Goal: Task Accomplishment & Management: Complete application form

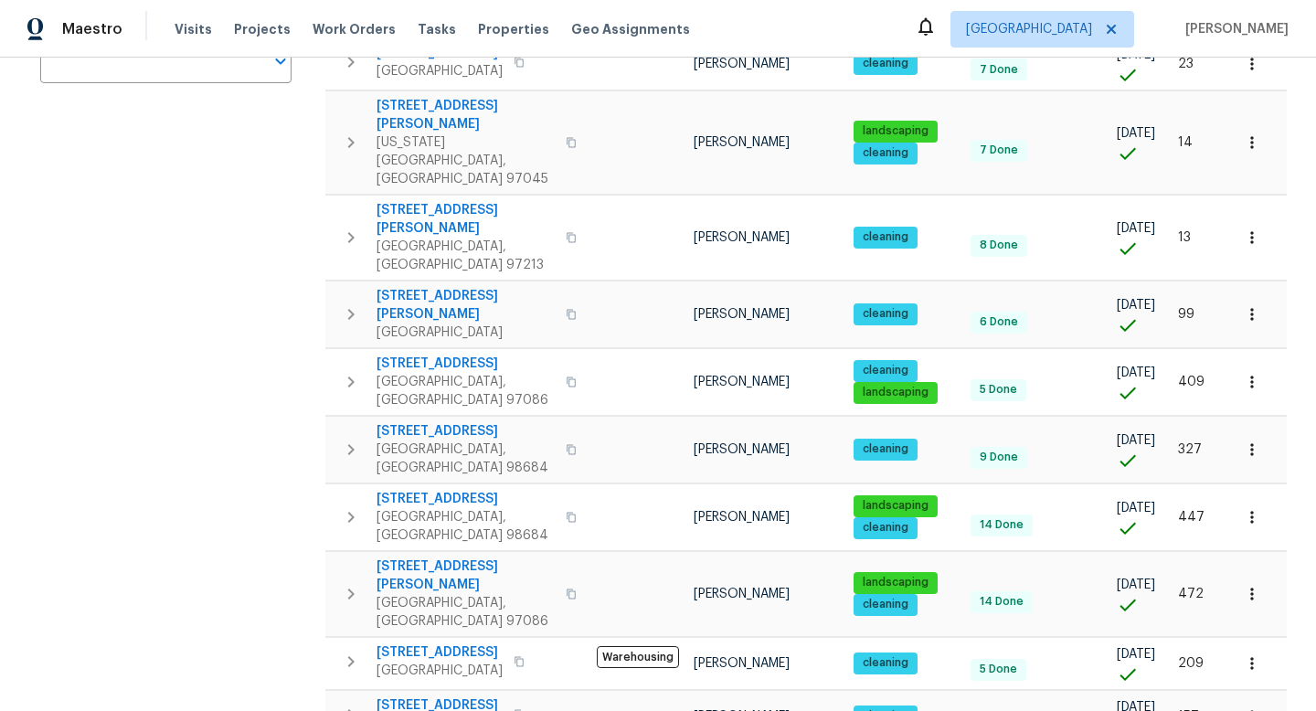
scroll to position [442, 0]
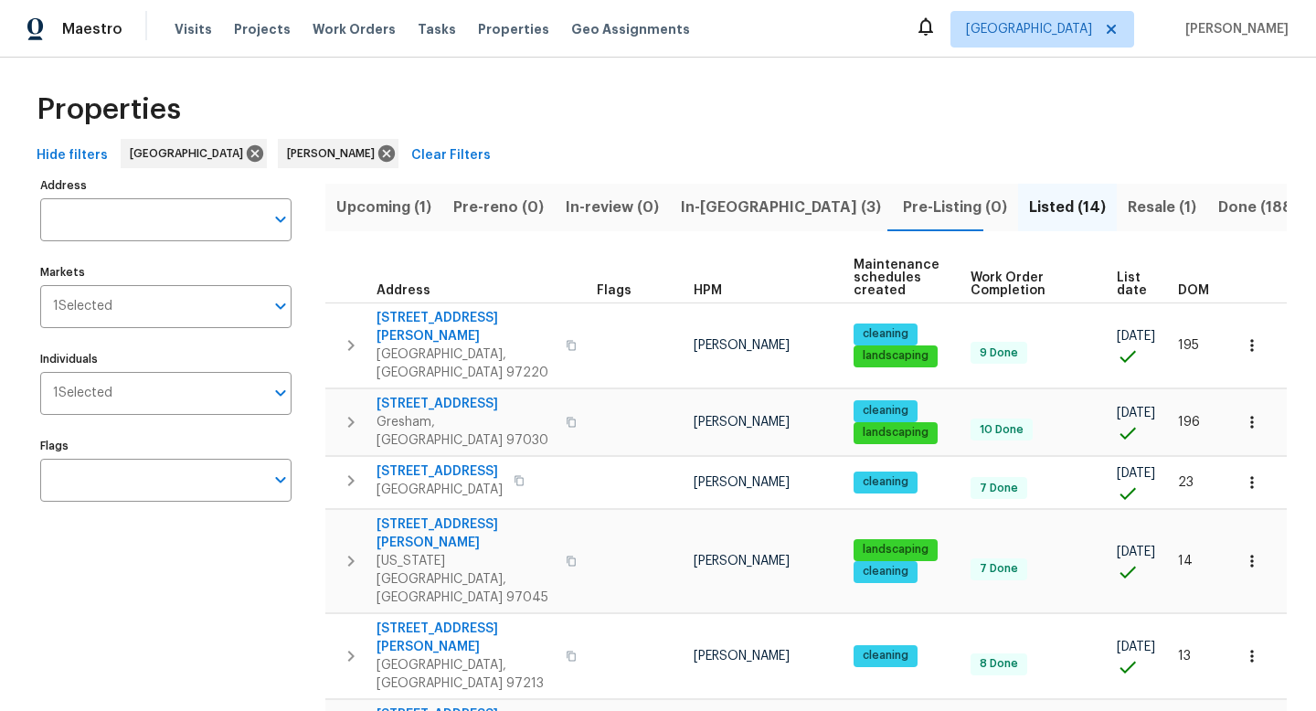
scroll to position [0, 0]
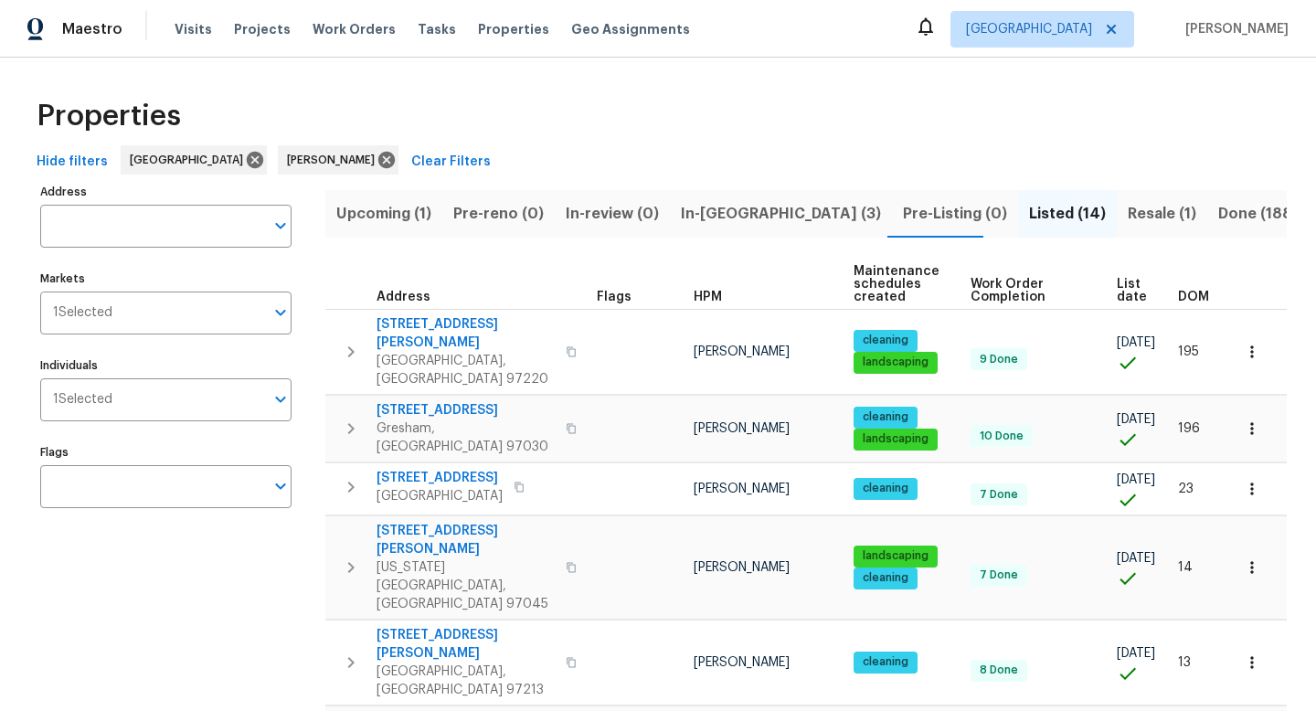
click at [712, 204] on span "In-reno (3)" at bounding box center [781, 214] width 200 height 26
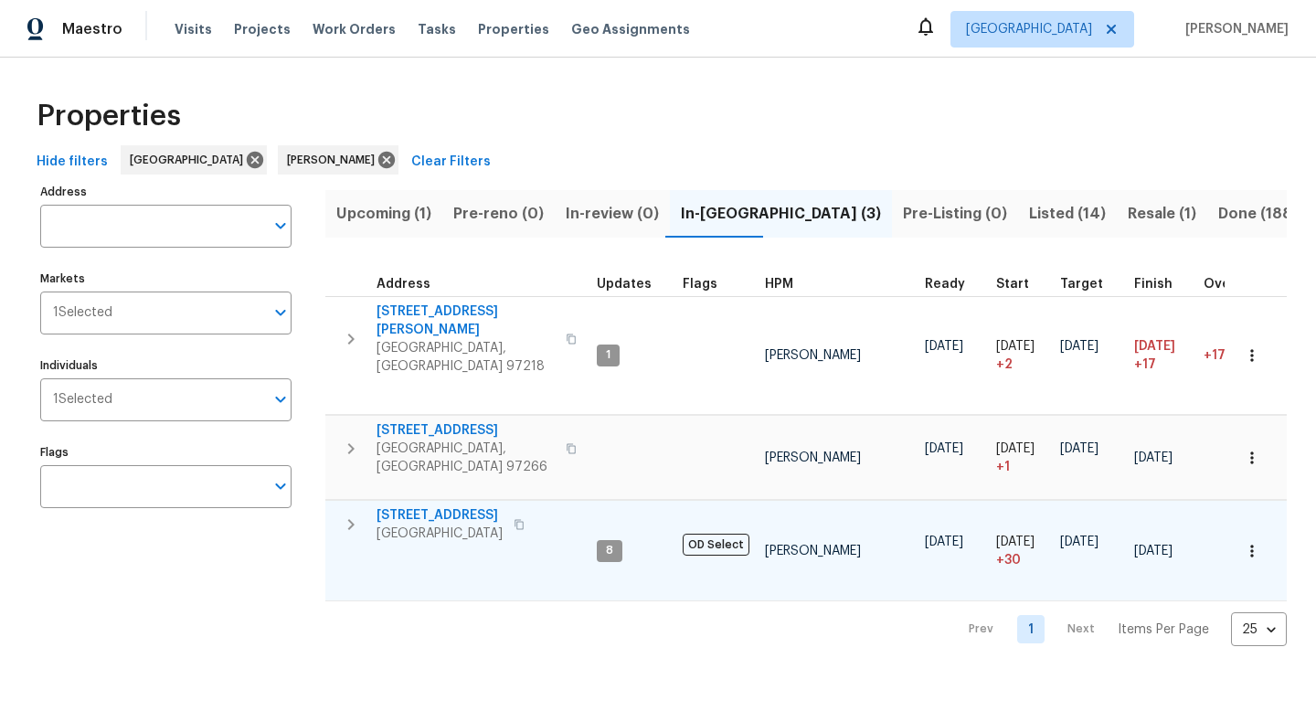
click at [524, 519] on icon "button" at bounding box center [519, 524] width 11 height 11
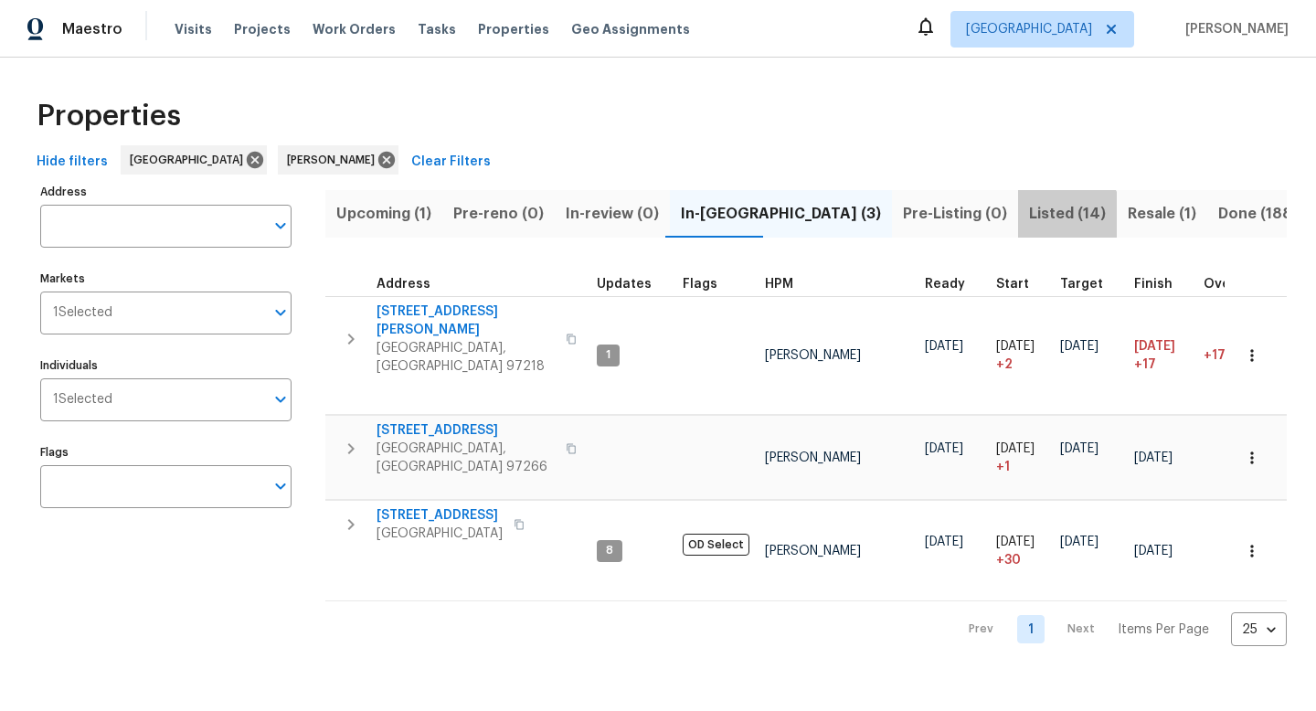
click at [1029, 225] on span "Listed (14)" at bounding box center [1067, 214] width 77 height 26
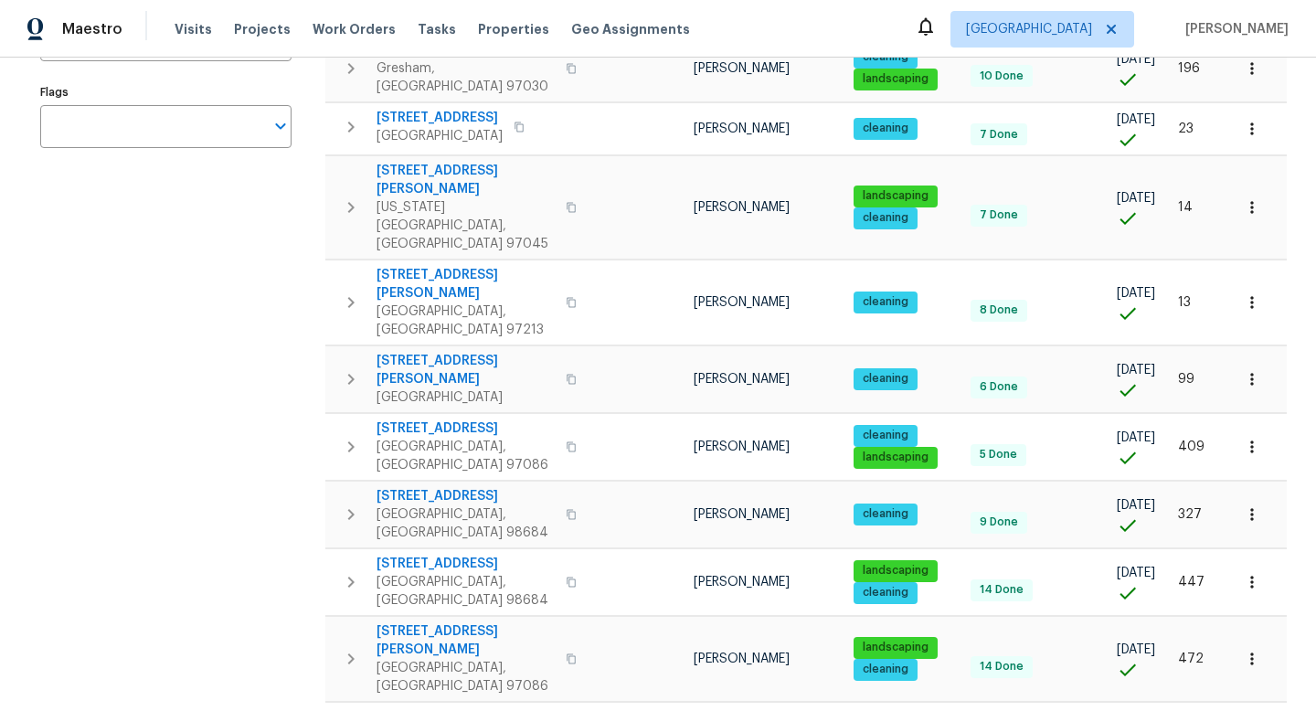
scroll to position [442, 0]
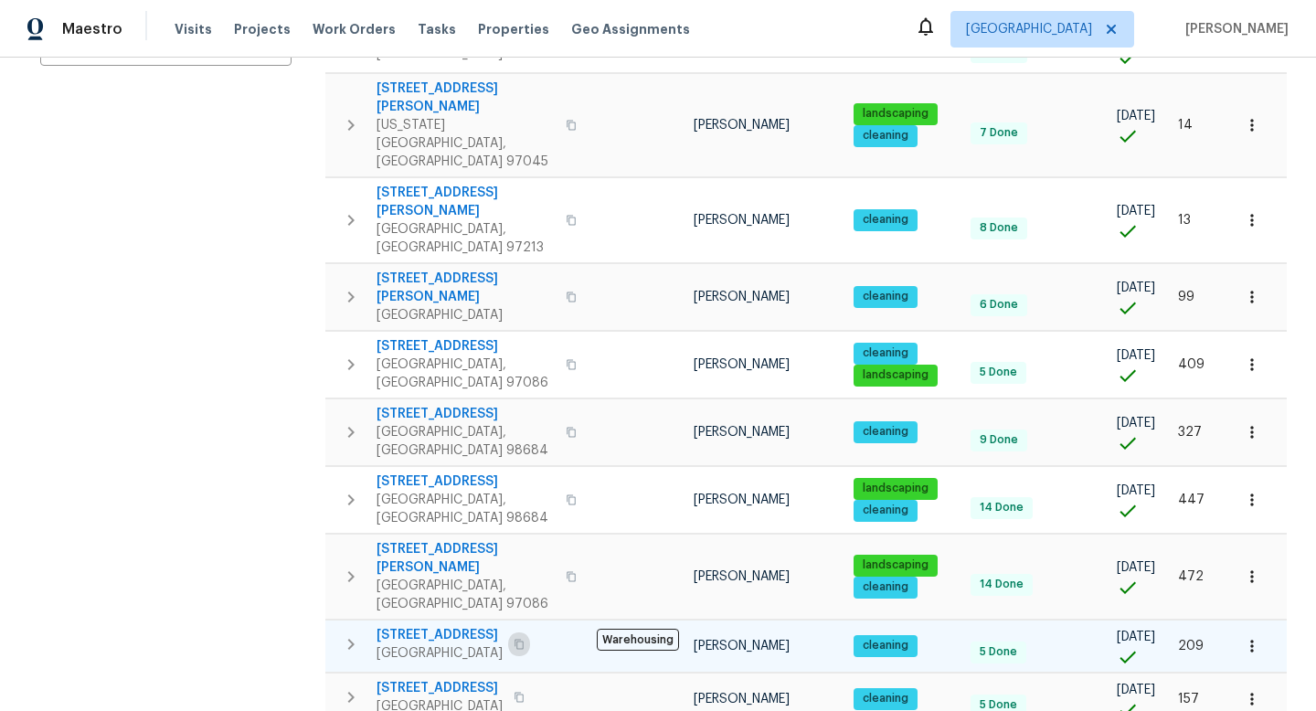
click at [524, 640] on icon "button" at bounding box center [518, 645] width 9 height 10
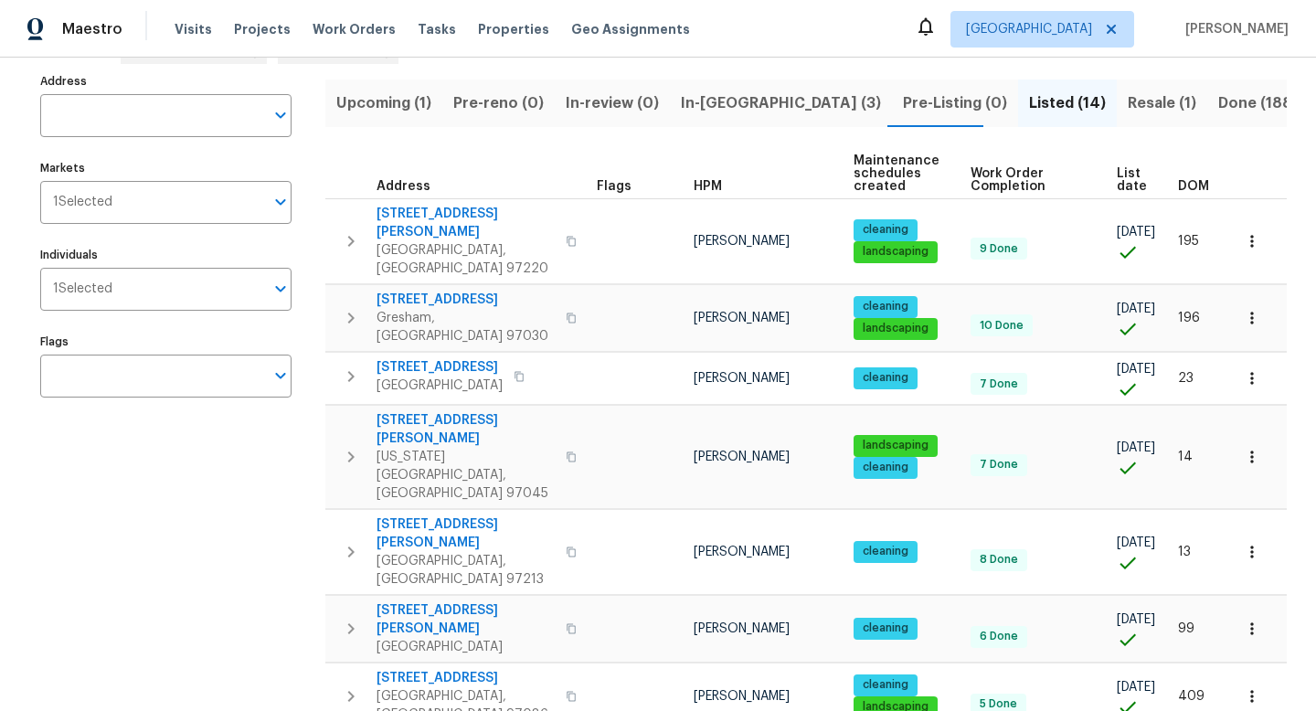
scroll to position [0, 0]
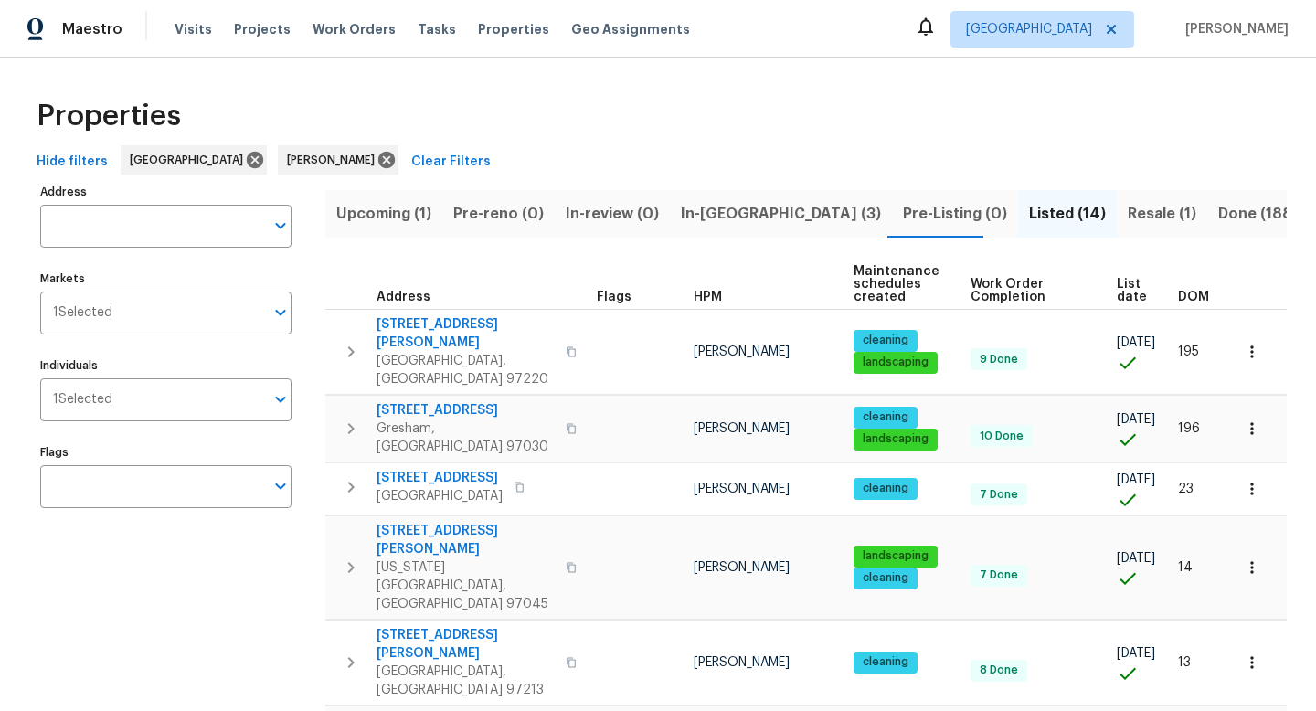
click at [744, 204] on span "In-reno (3)" at bounding box center [781, 214] width 200 height 26
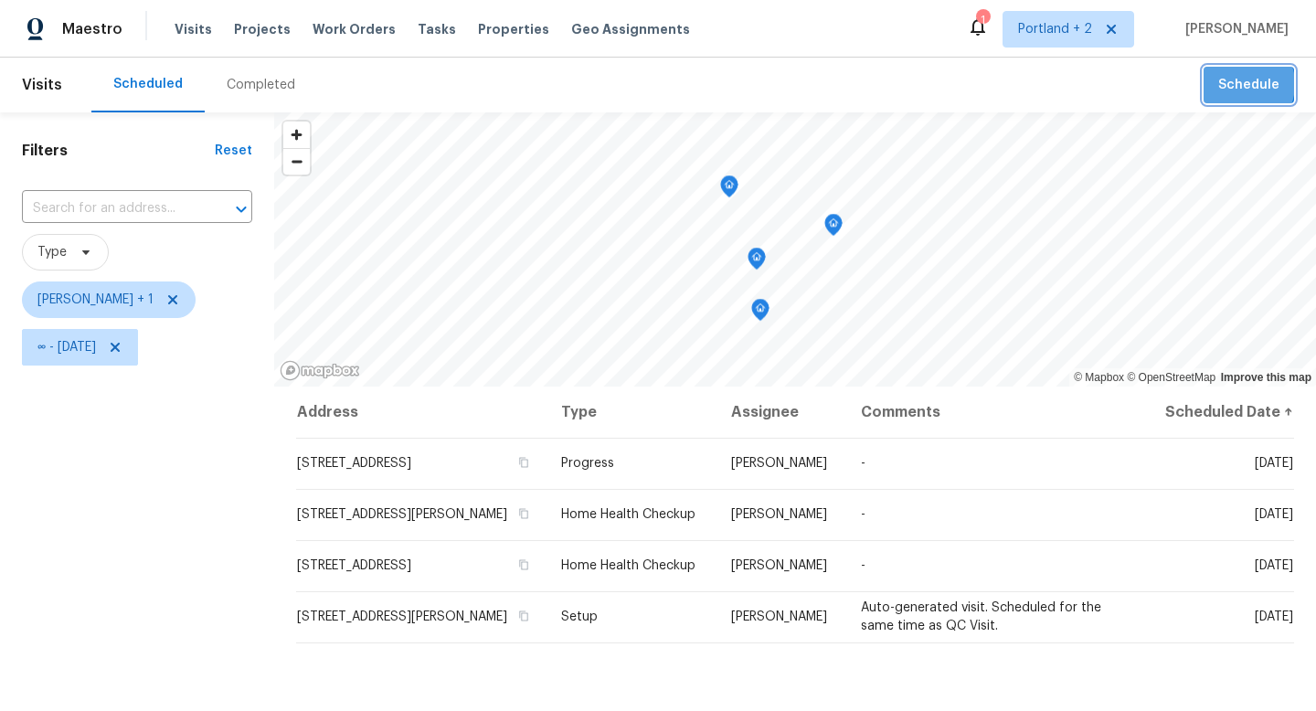
click at [1238, 84] on span "Schedule" at bounding box center [1248, 85] width 61 height 23
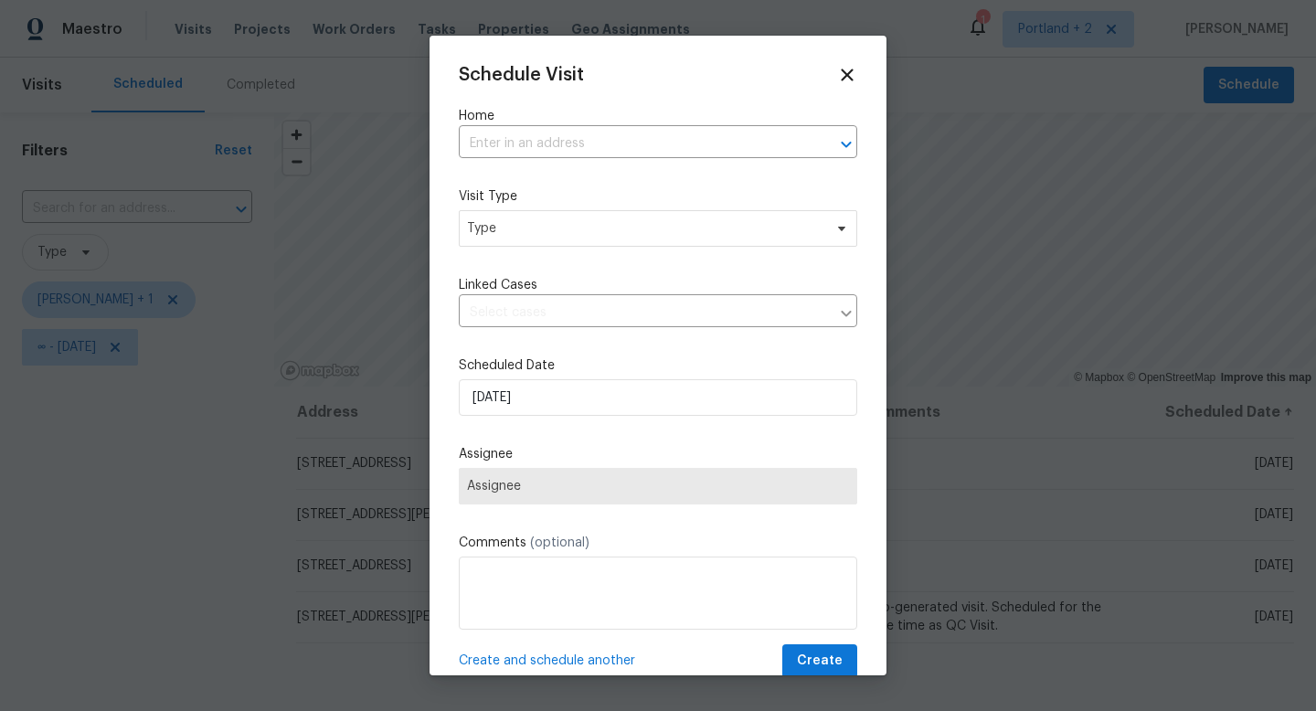
click at [620, 128] on div "Home ​" at bounding box center [658, 132] width 398 height 51
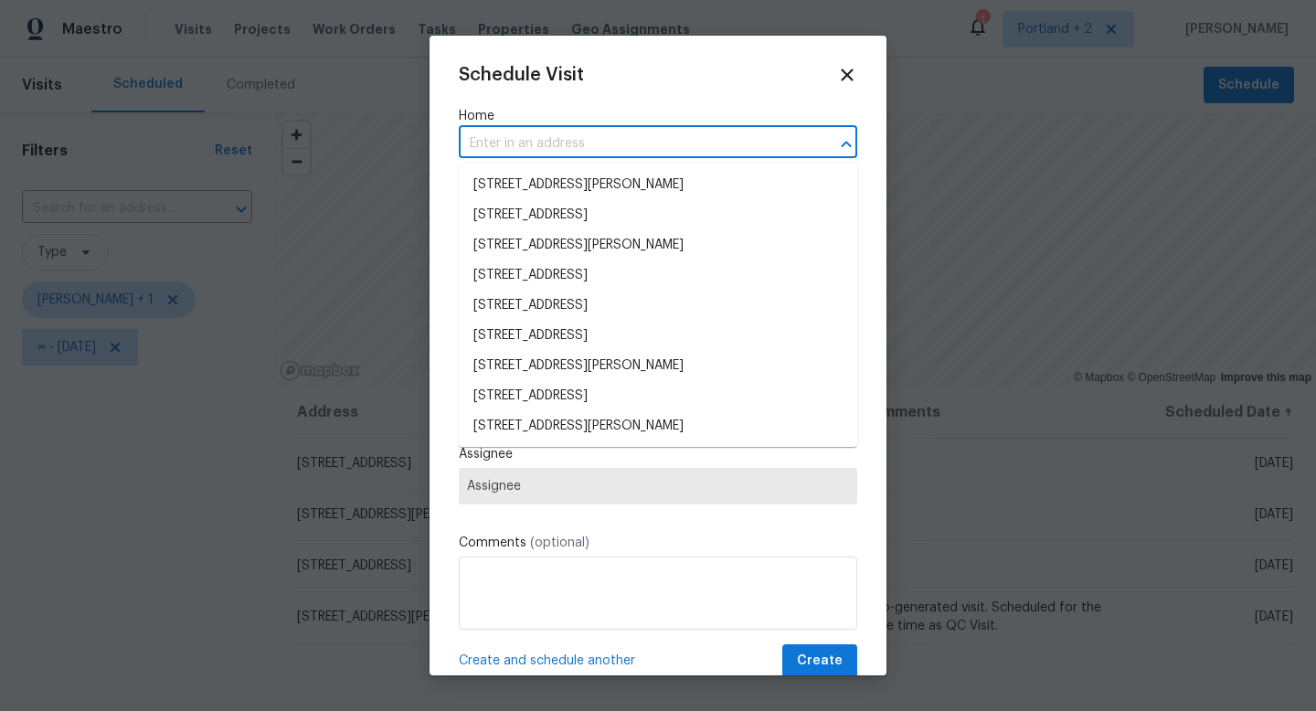
click at [617, 142] on input "text" at bounding box center [632, 144] width 347 height 28
paste input "1602 NW 119th St Vancouver WA 98685"
type input "1602 NW 119th St Vancouver WA 98685"
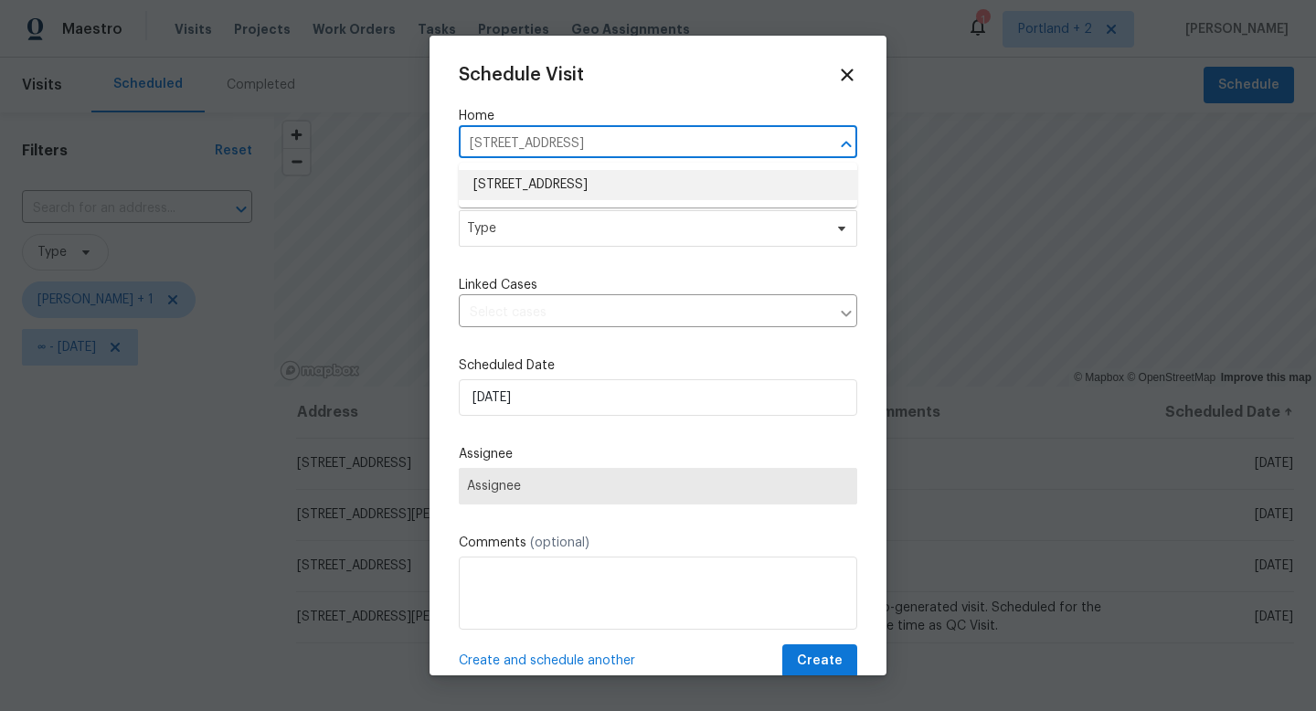
click at [589, 186] on li "[STREET_ADDRESS]" at bounding box center [658, 185] width 398 height 30
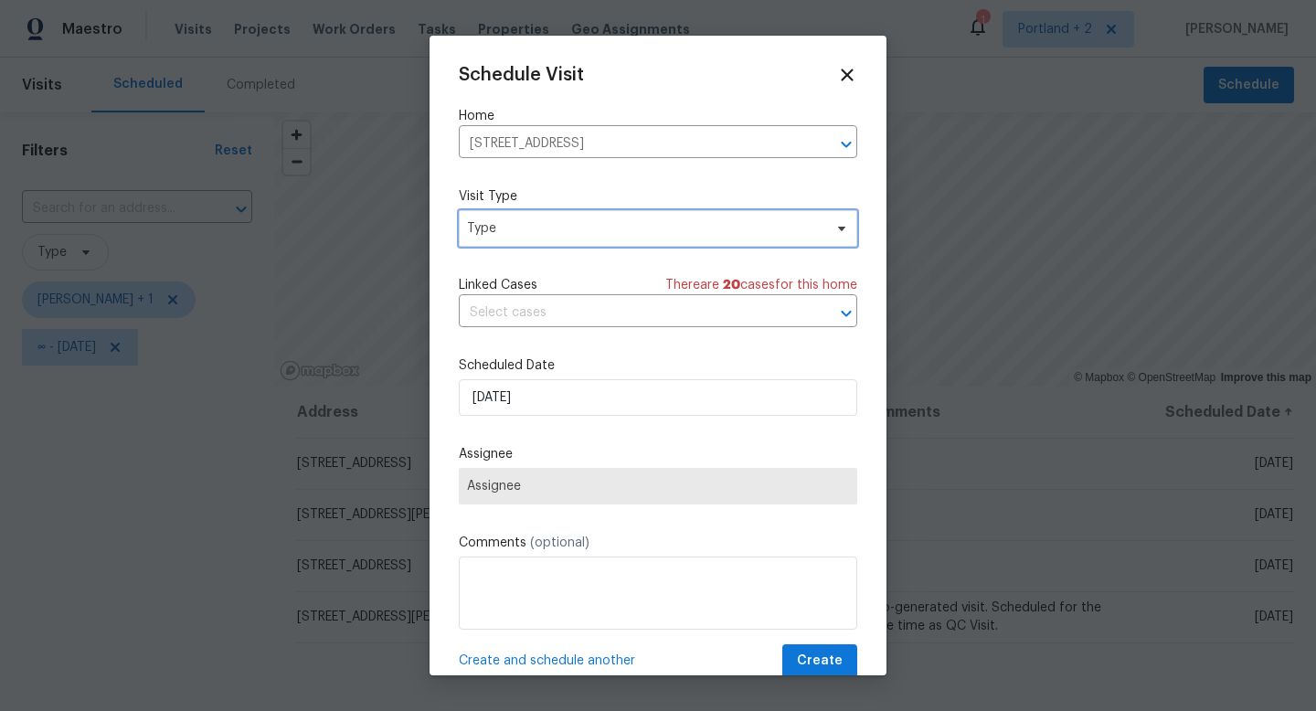
click at [568, 237] on span "Type" at bounding box center [644, 228] width 355 height 18
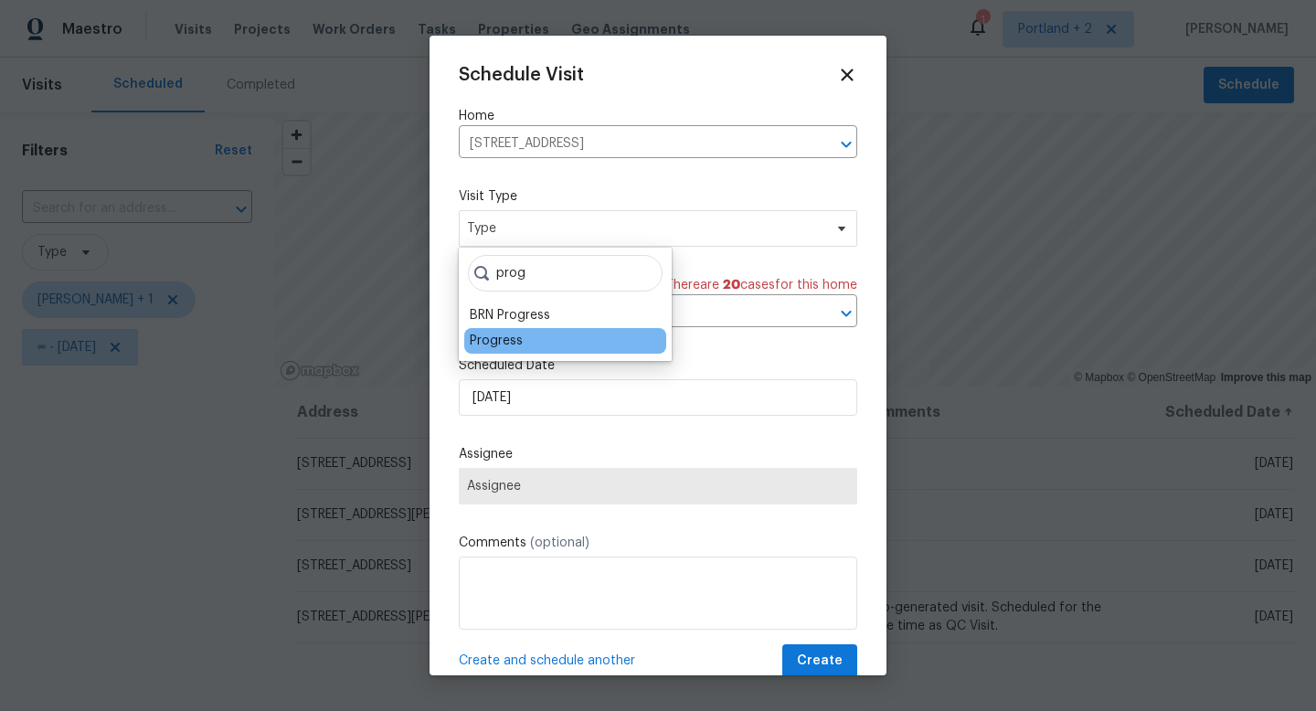
type input "prog"
click at [521, 338] on div "Progress" at bounding box center [496, 341] width 53 height 18
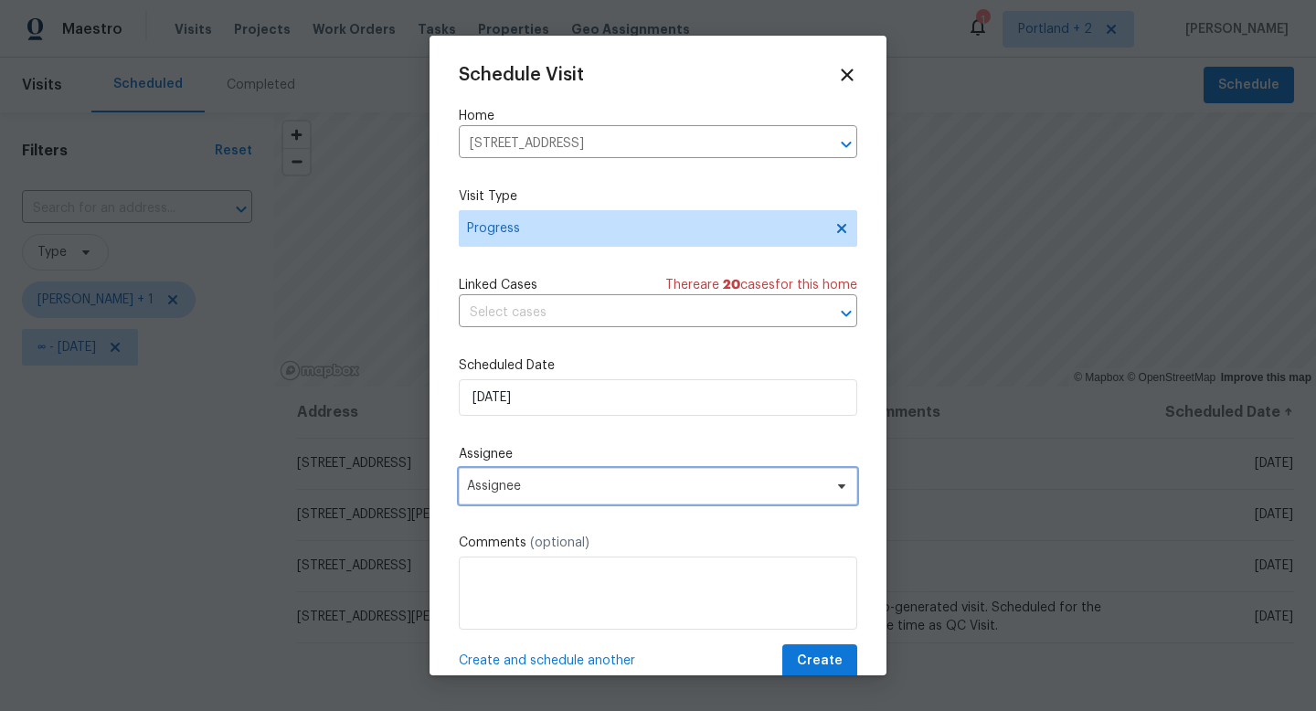
click at [566, 487] on span "Assignee" at bounding box center [646, 486] width 358 height 15
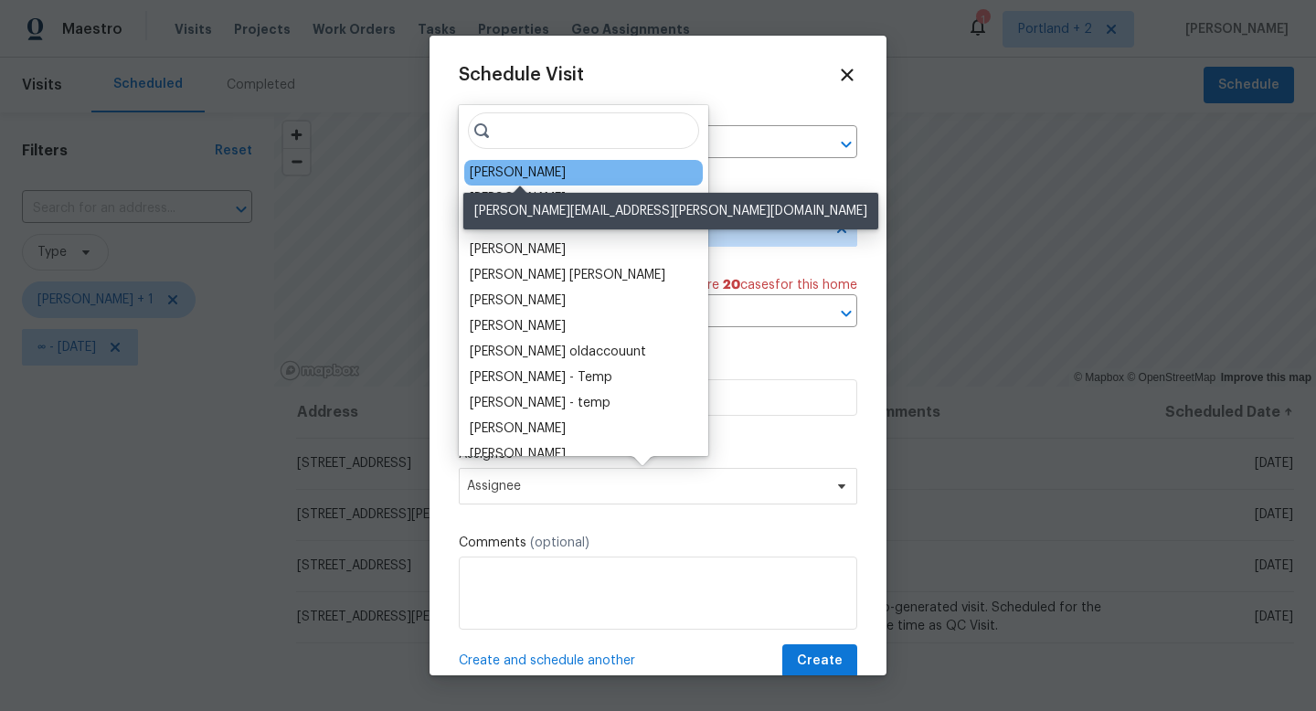
click at [565, 170] on div "[PERSON_NAME]" at bounding box center [518, 173] width 96 height 18
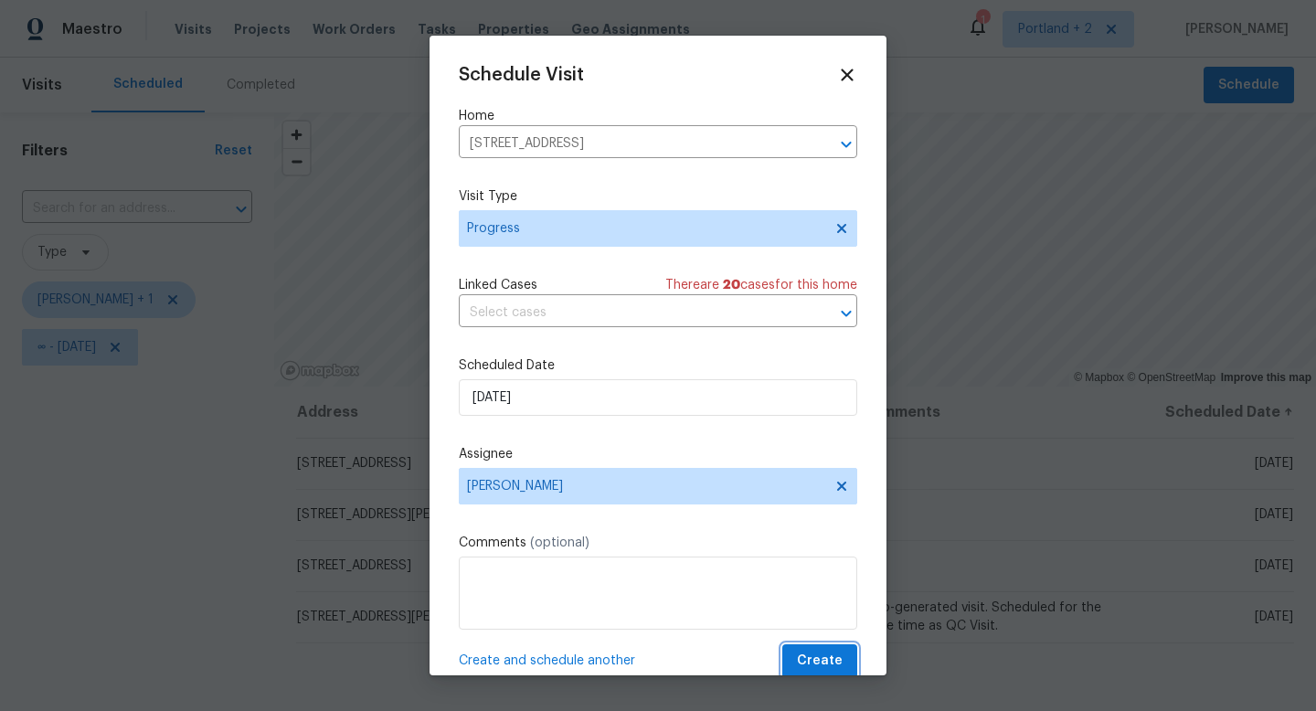
click at [821, 658] on span "Create" at bounding box center [820, 661] width 46 height 23
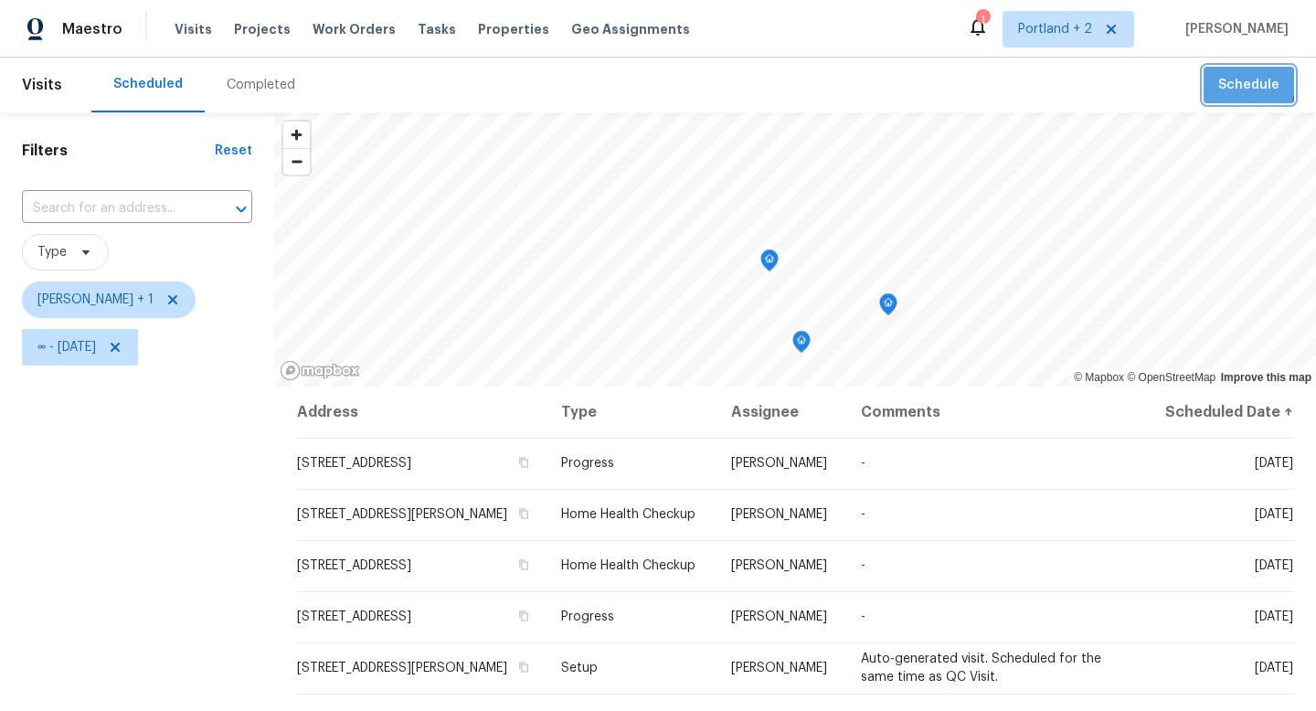
click at [1237, 83] on span "Schedule" at bounding box center [1248, 85] width 61 height 23
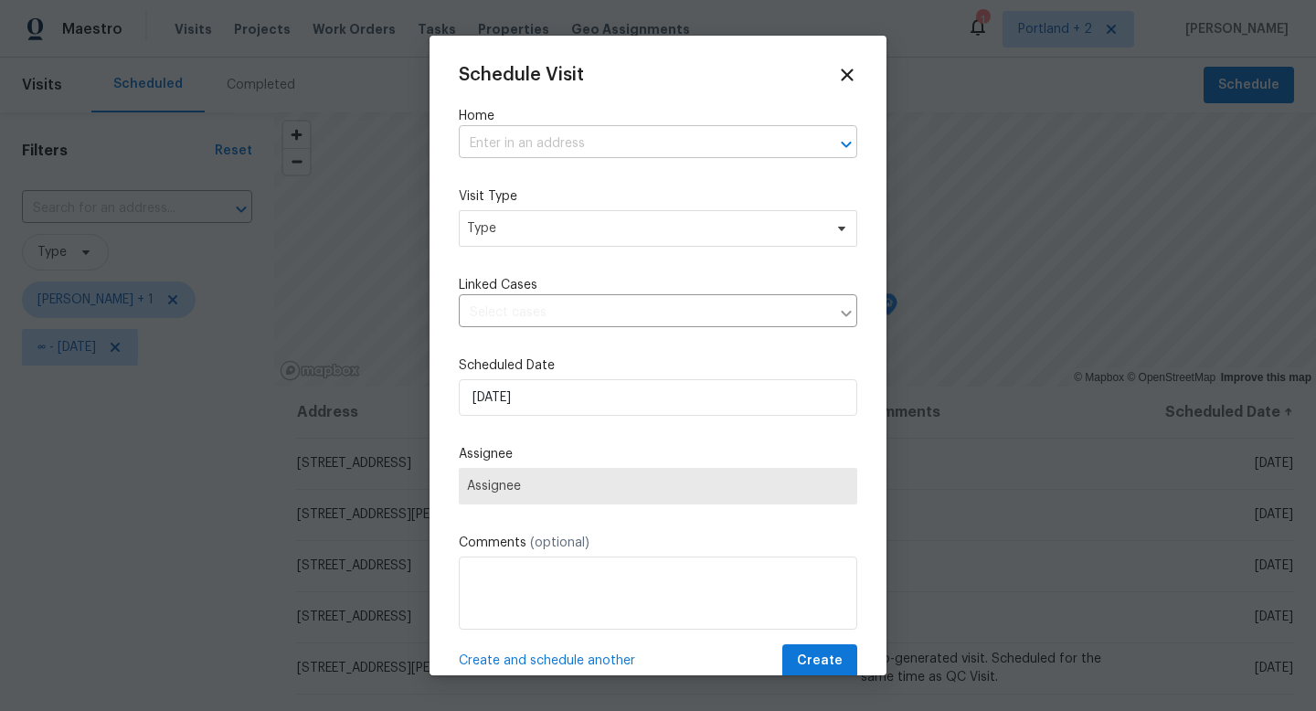
click at [567, 147] on input "text" at bounding box center [632, 144] width 347 height 28
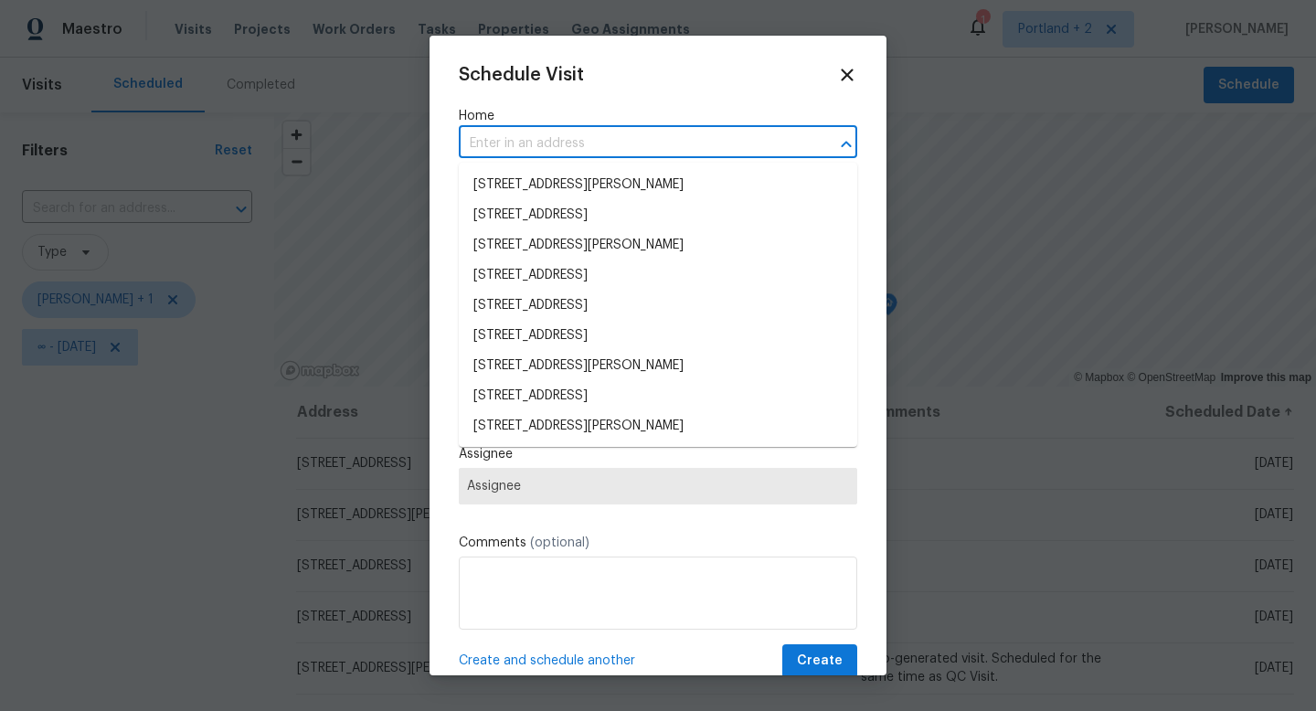
paste input "1806 NE 89th Cir Vancouver WA 98665"
type input "1806 NE 89th Cir Vancouver WA 98665"
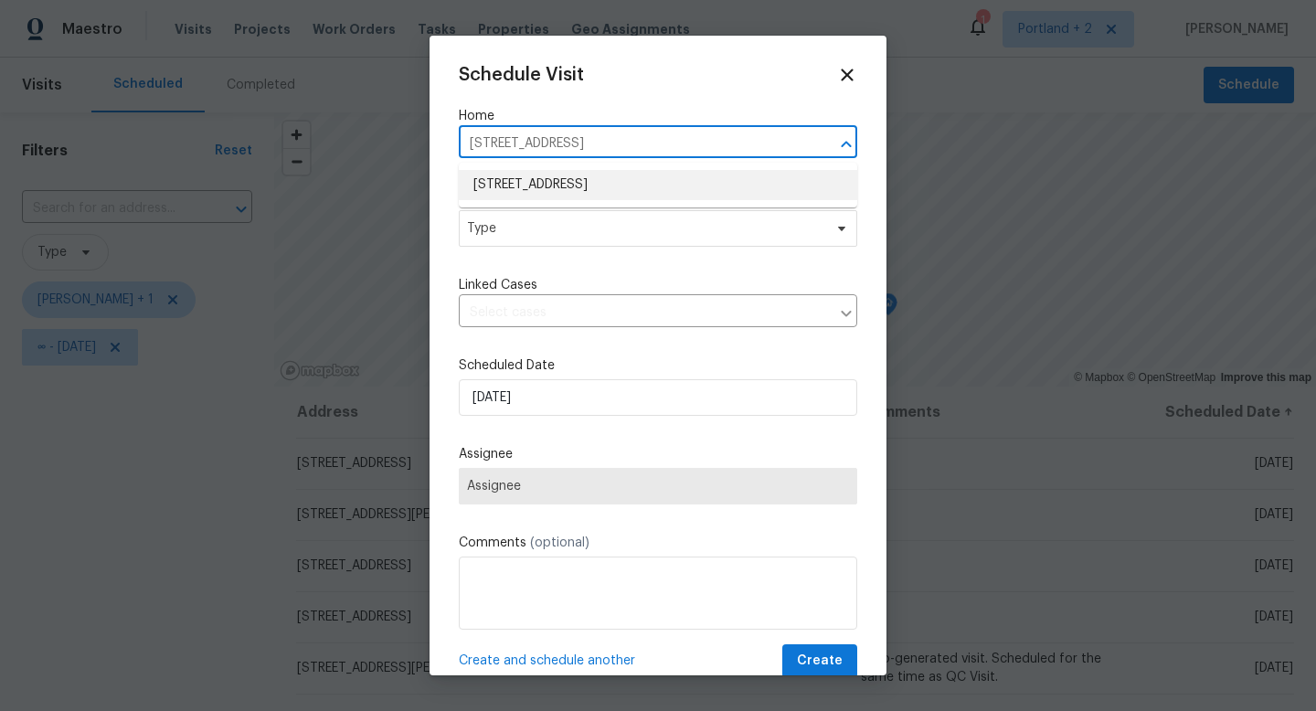
click at [562, 180] on li "[STREET_ADDRESS]" at bounding box center [658, 185] width 398 height 30
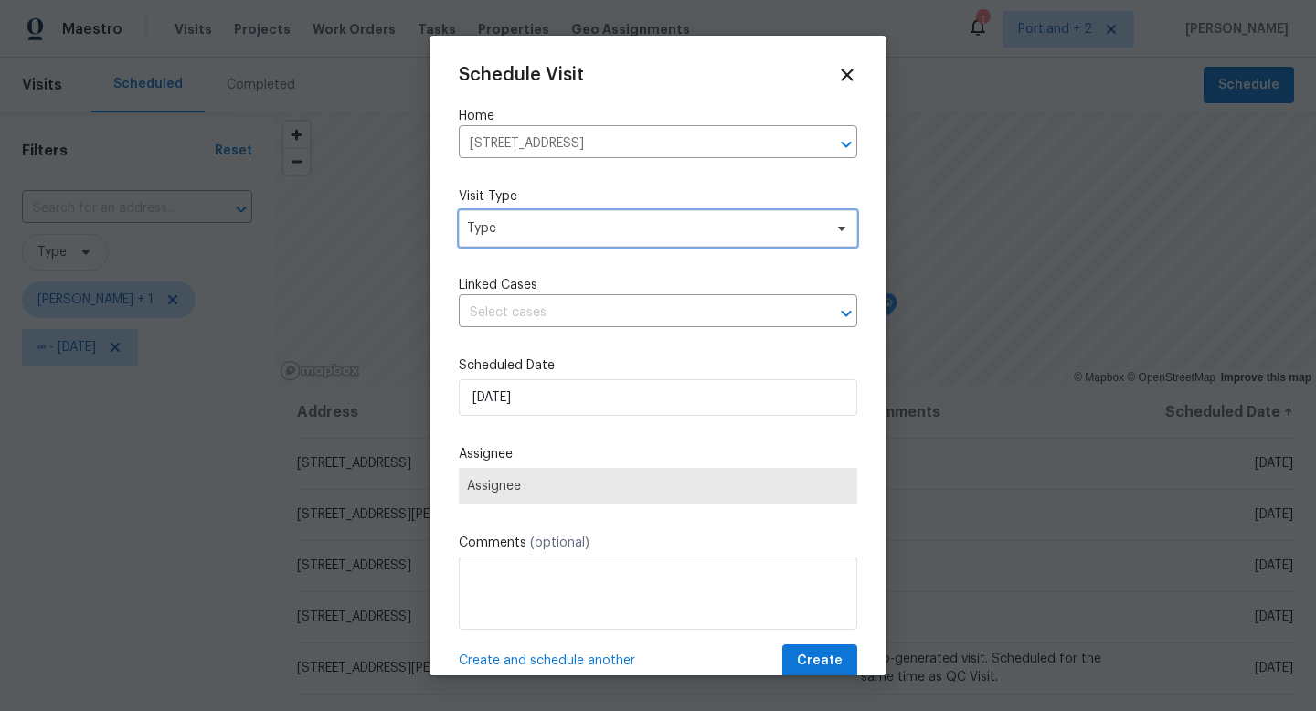
click at [553, 223] on span "Type" at bounding box center [644, 228] width 355 height 18
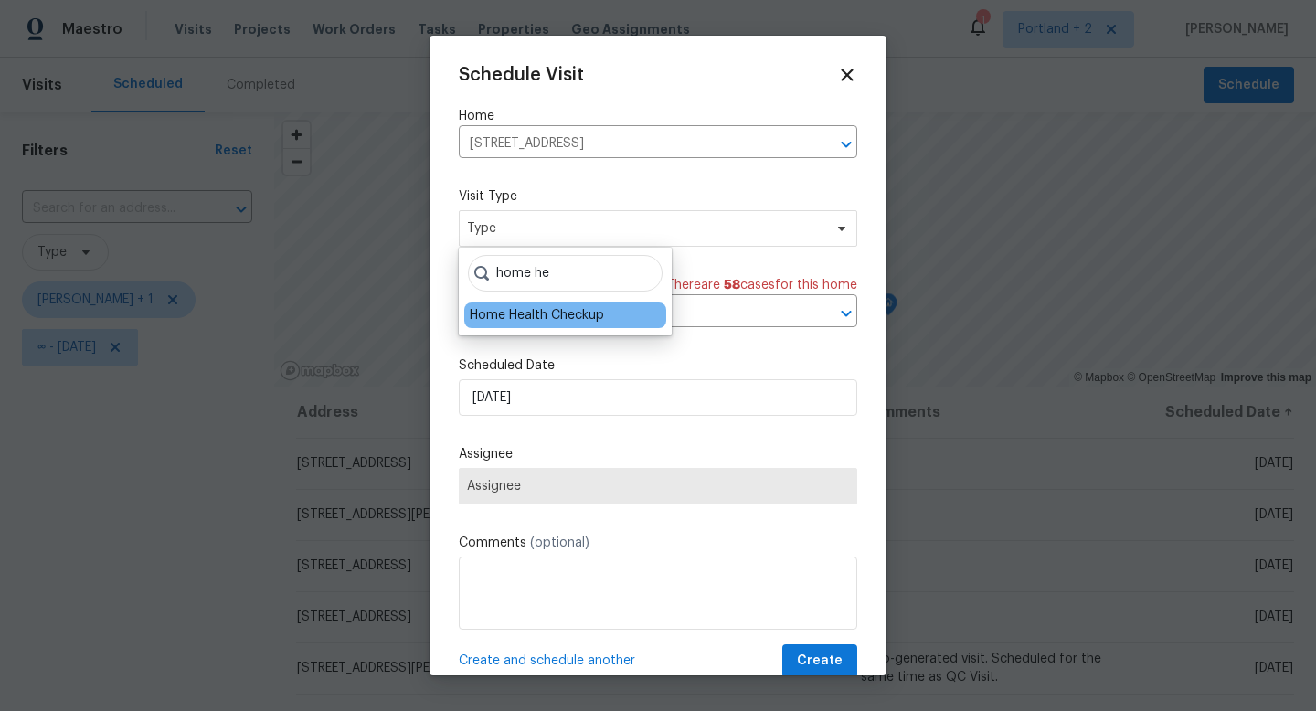
type input "home he"
click at [519, 313] on div "Home Health Checkup" at bounding box center [537, 315] width 134 height 18
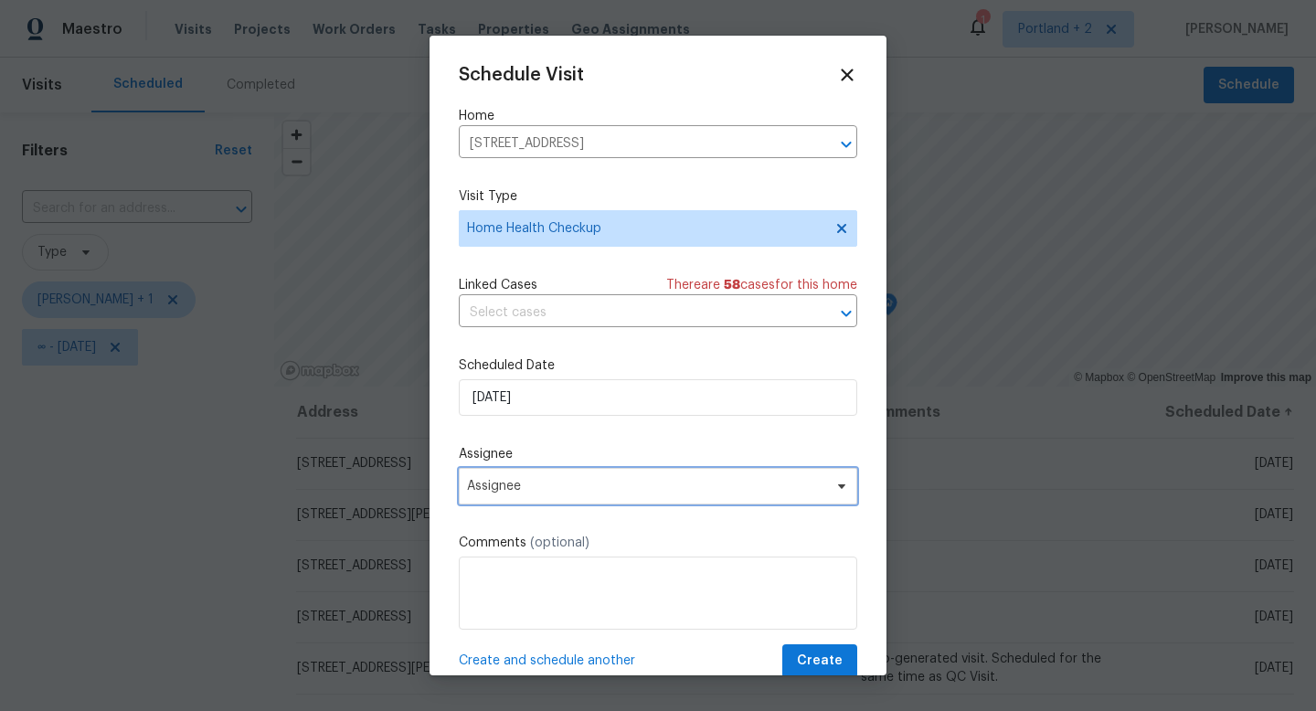
click at [508, 487] on span "Assignee" at bounding box center [646, 486] width 358 height 15
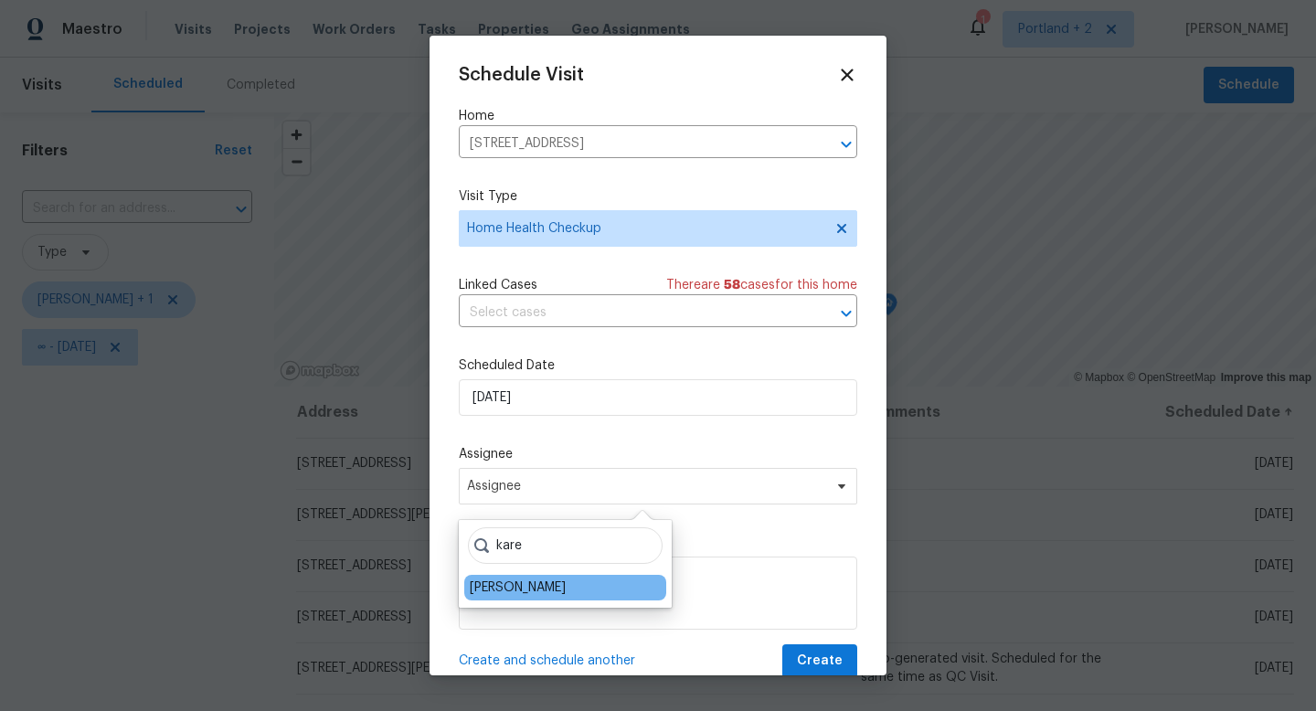
type input "kare"
click at [542, 590] on div "[PERSON_NAME]" at bounding box center [518, 587] width 96 height 18
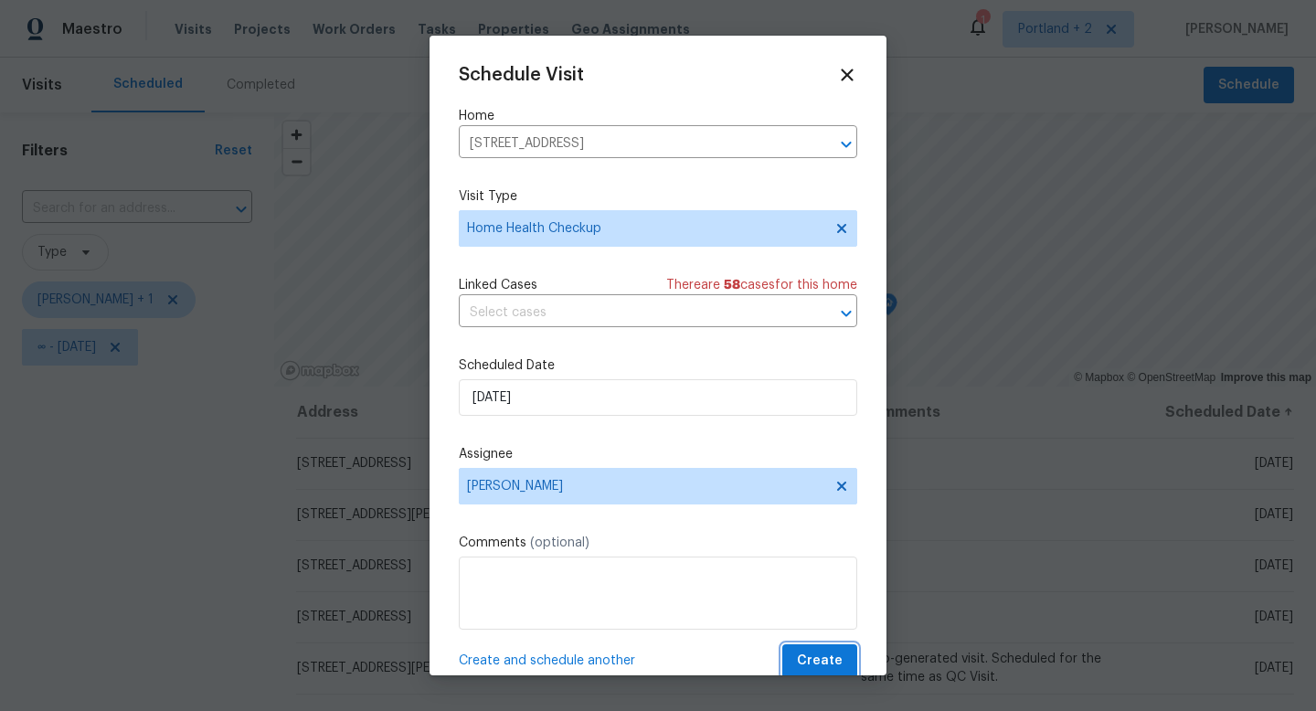
click at [818, 659] on span "Create" at bounding box center [820, 661] width 46 height 23
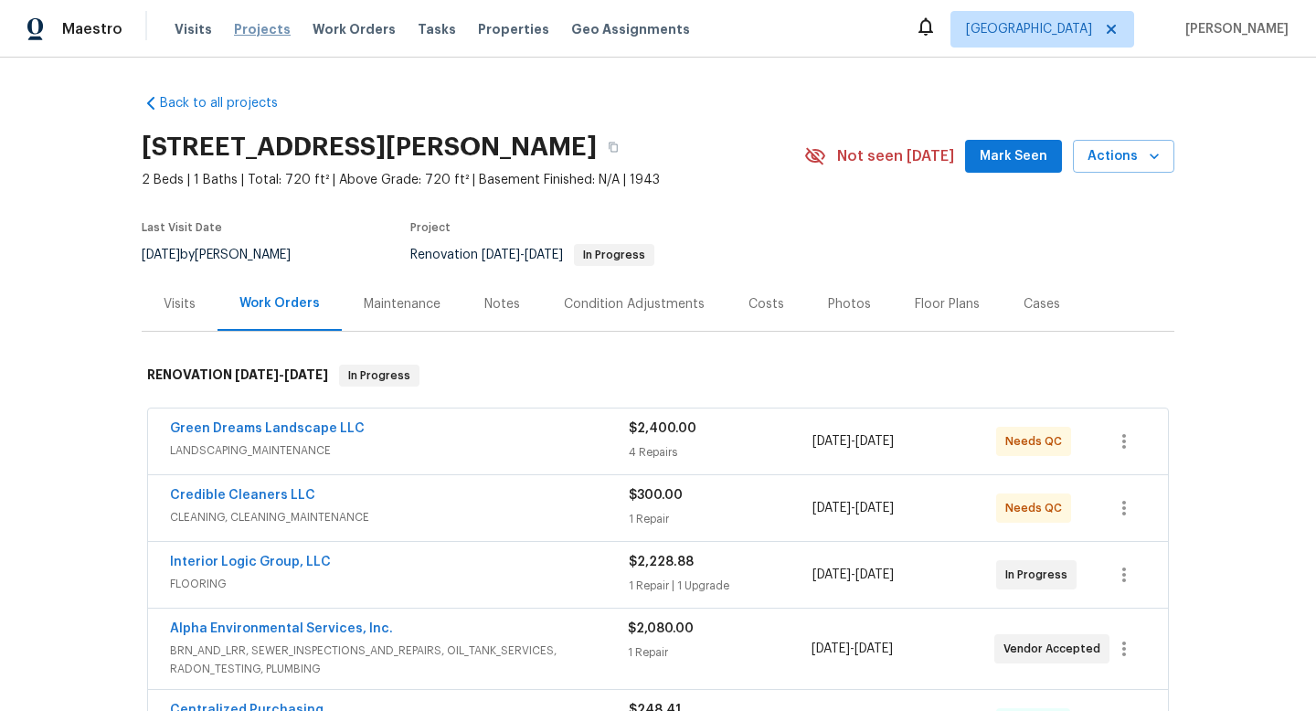
click at [261, 29] on span "Projects" at bounding box center [262, 29] width 57 height 18
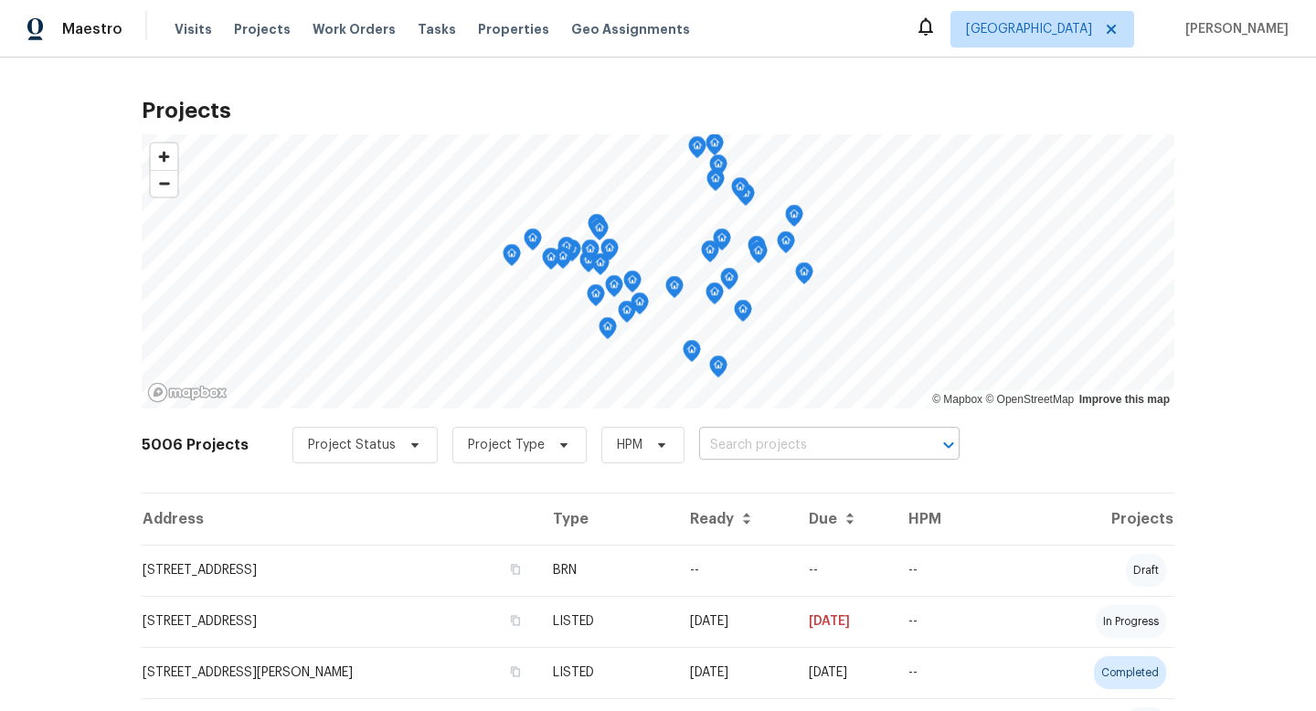
click at [838, 440] on input "text" at bounding box center [803, 445] width 209 height 28
type input "1"
type input "205th"
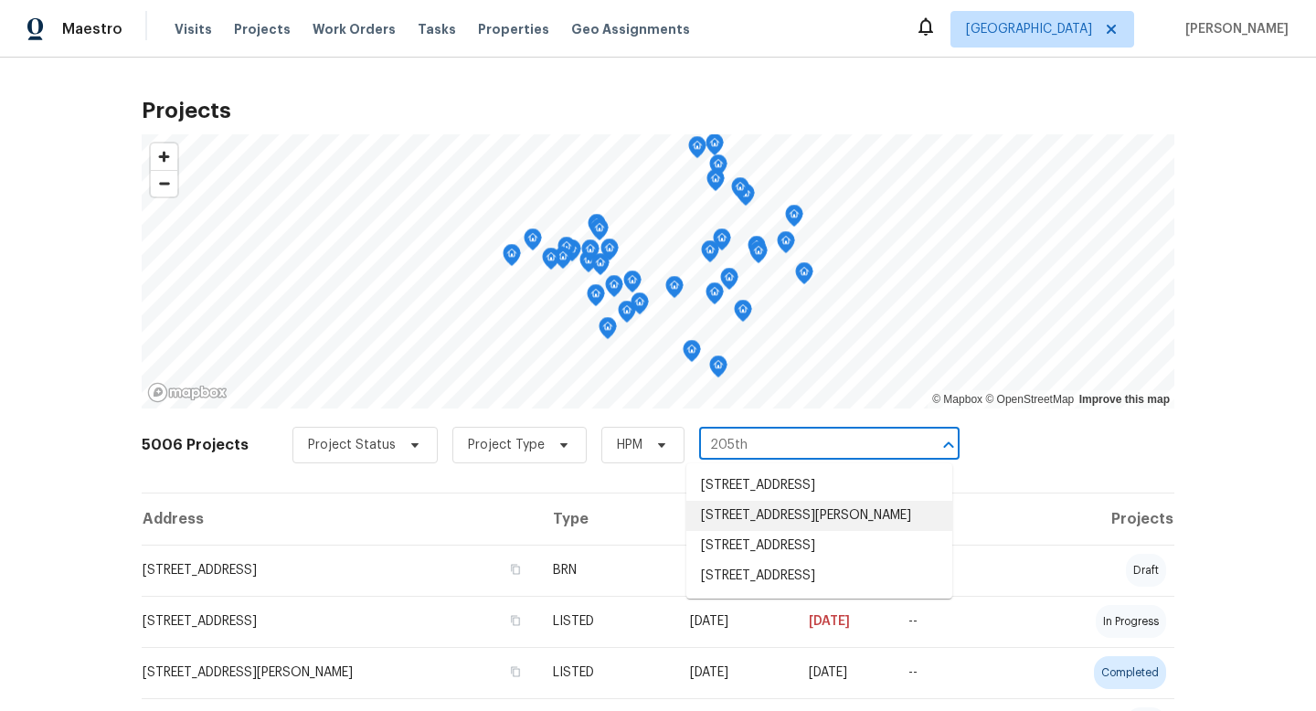
click at [795, 515] on li "157 SE 205th Dr, Gresham, OR 97030" at bounding box center [819, 516] width 266 height 30
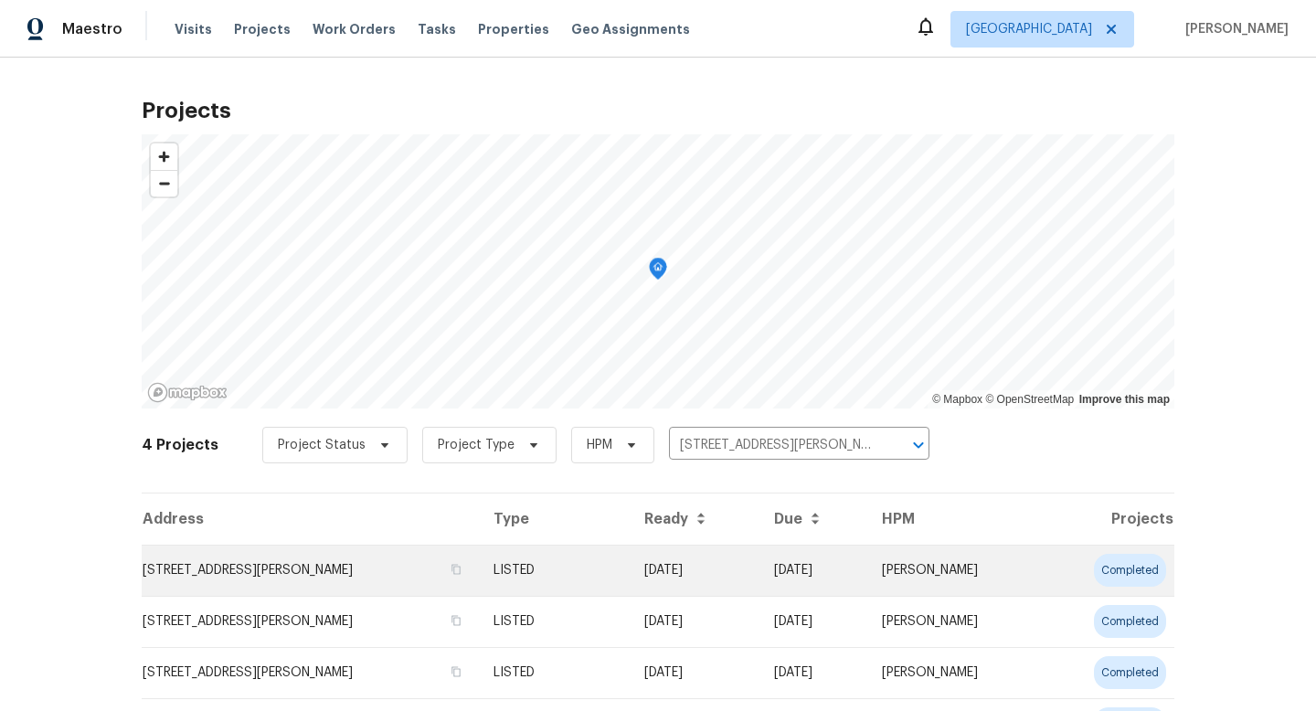
click at [273, 563] on td "157 SE 205th Dr, Gresham, OR 97030" at bounding box center [310, 570] width 337 height 51
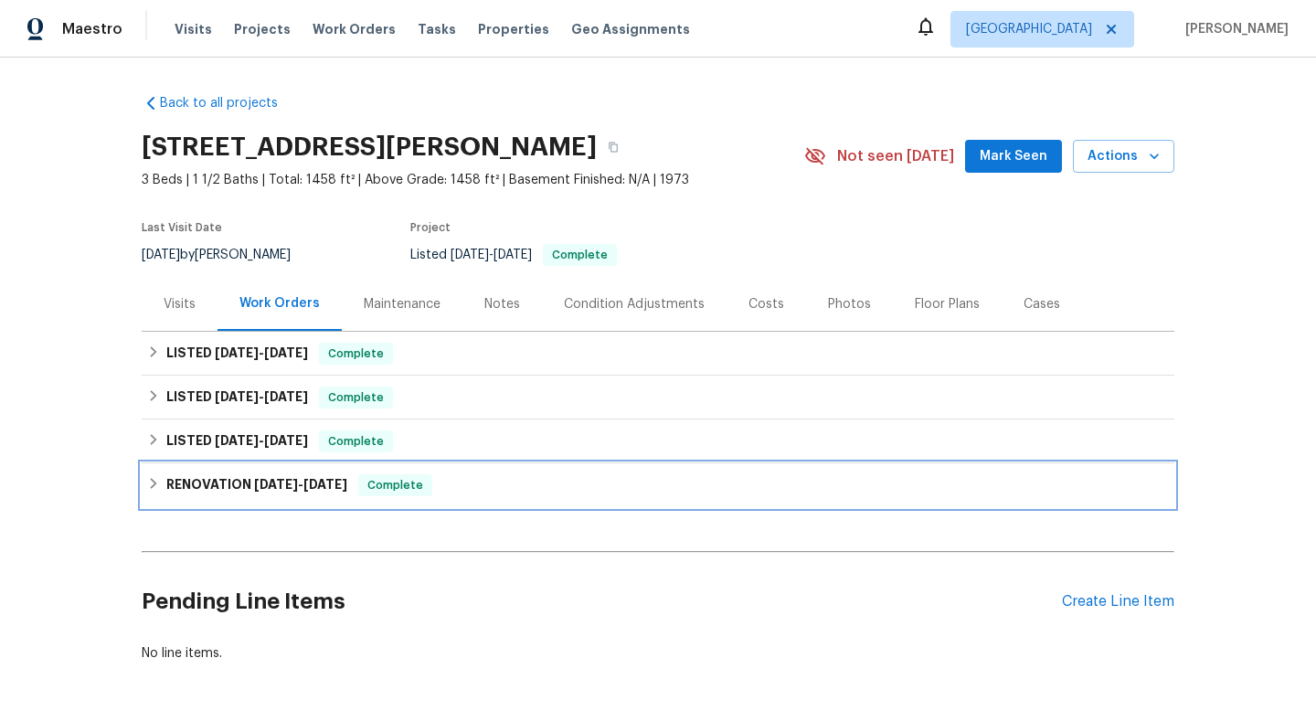
click at [589, 475] on div "RENOVATION 2/24/25 - 3/10/25 Complete" at bounding box center [658, 485] width 1022 height 22
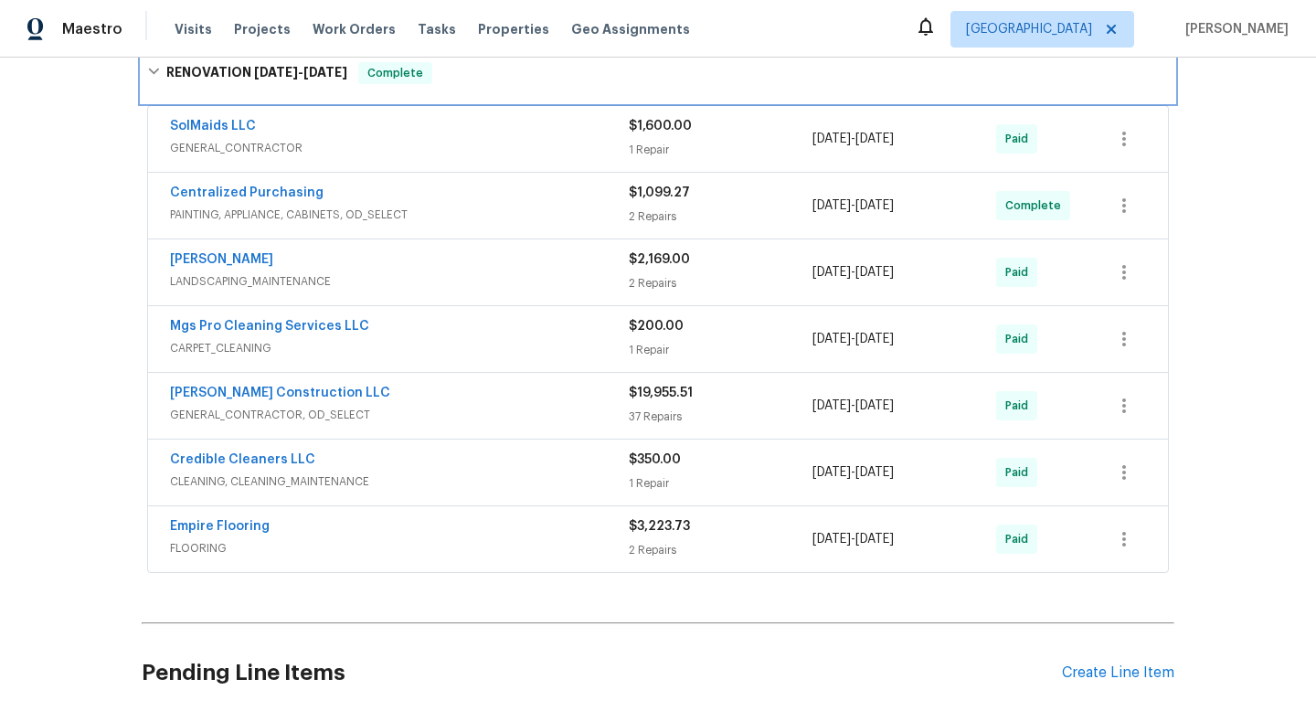
scroll to position [407, 0]
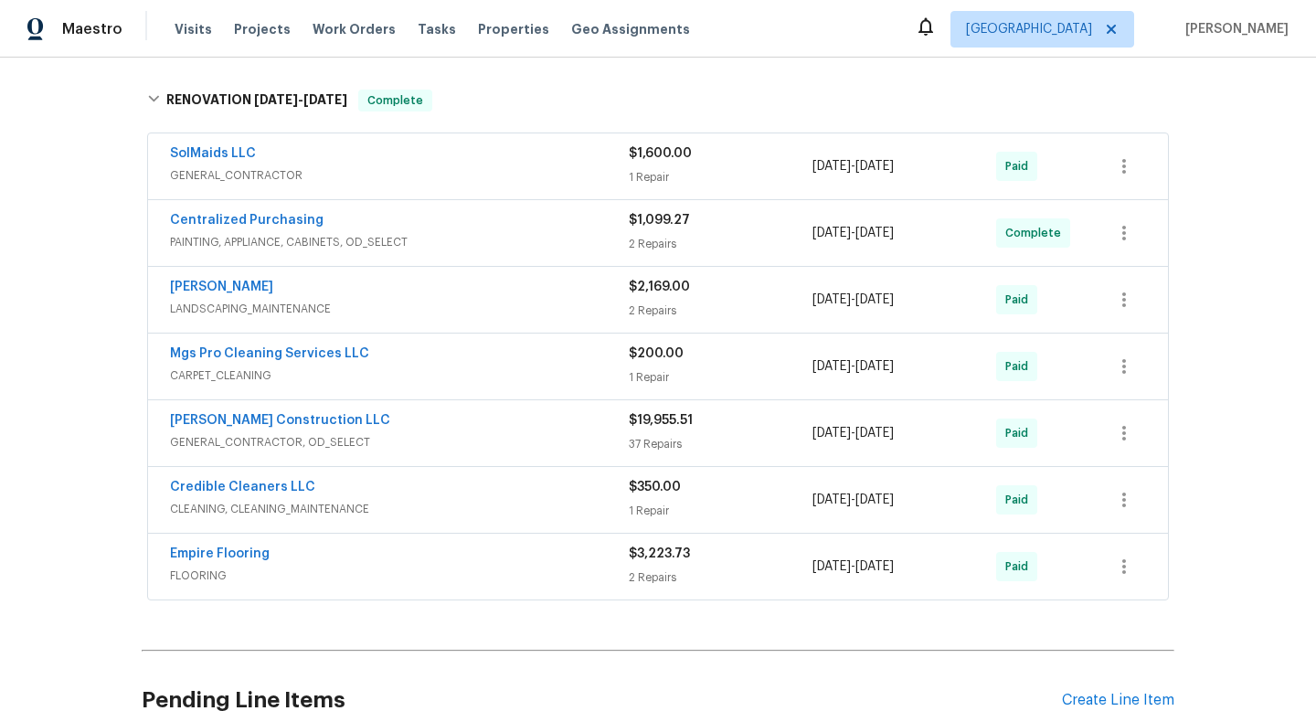
click at [485, 571] on span "FLOORING" at bounding box center [399, 576] width 459 height 18
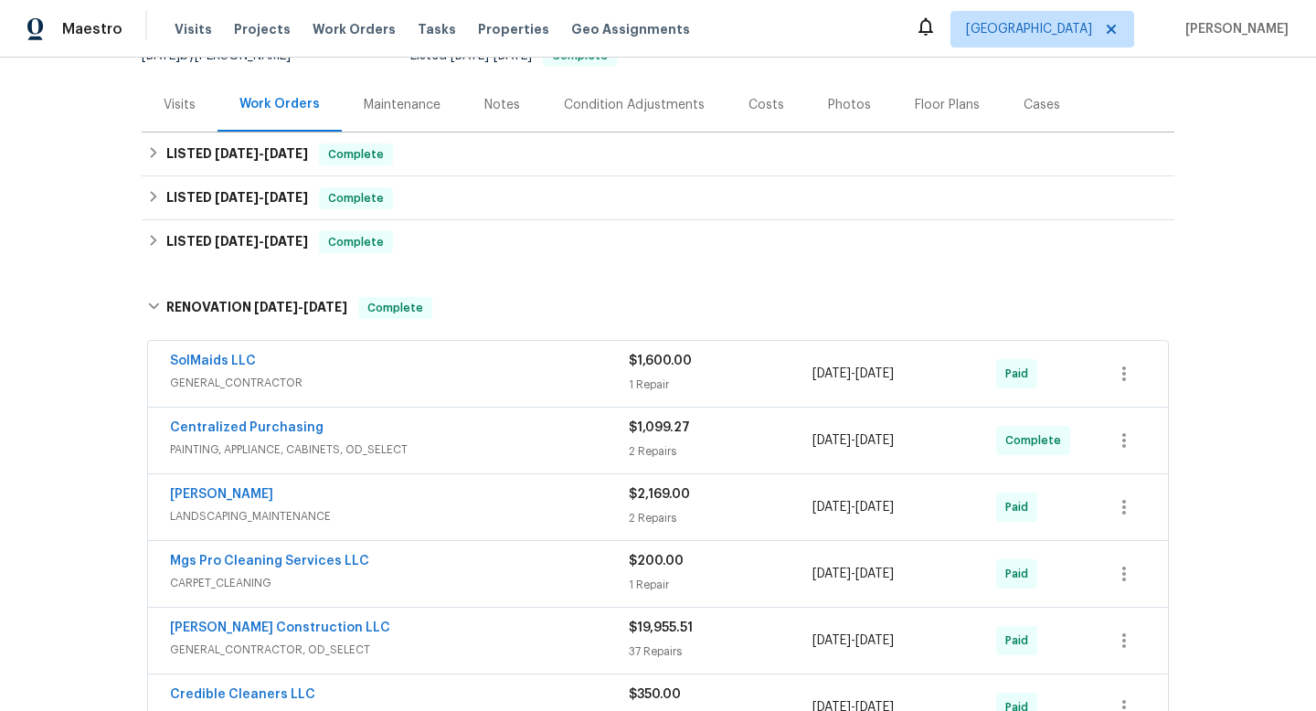
scroll to position [0, 0]
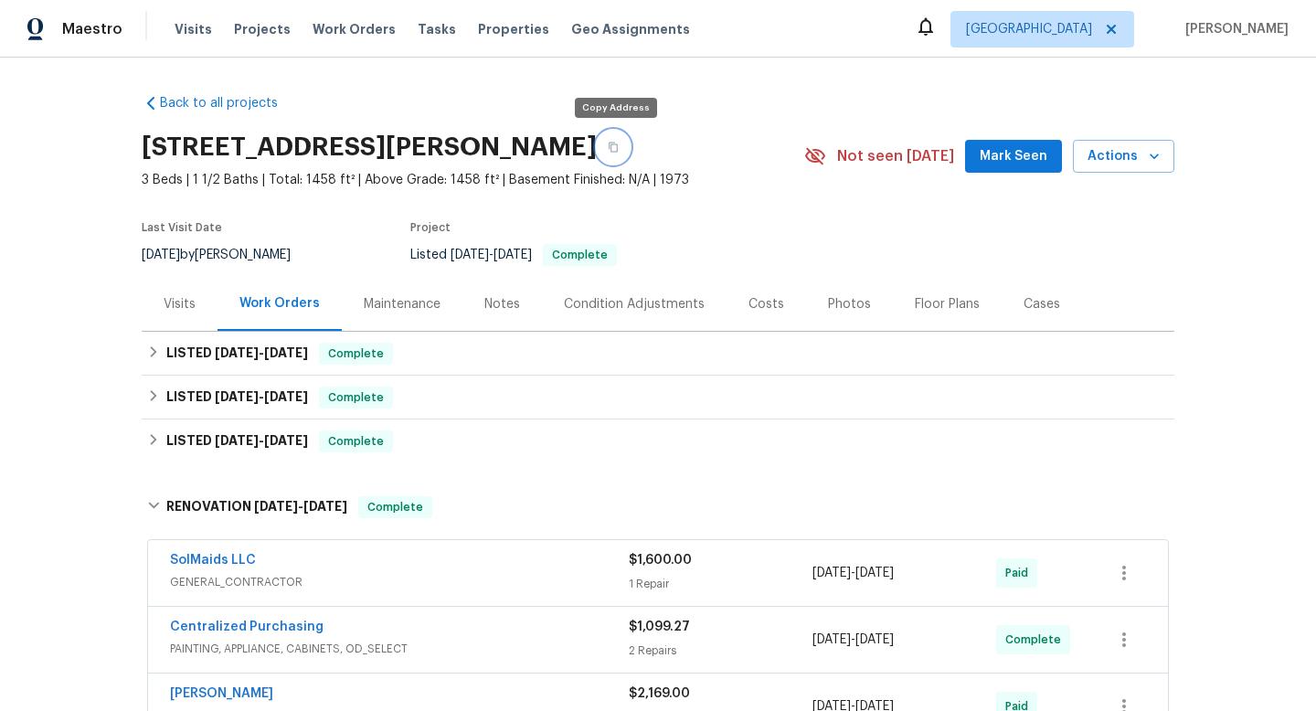
click at [618, 145] on icon "button" at bounding box center [613, 148] width 9 height 10
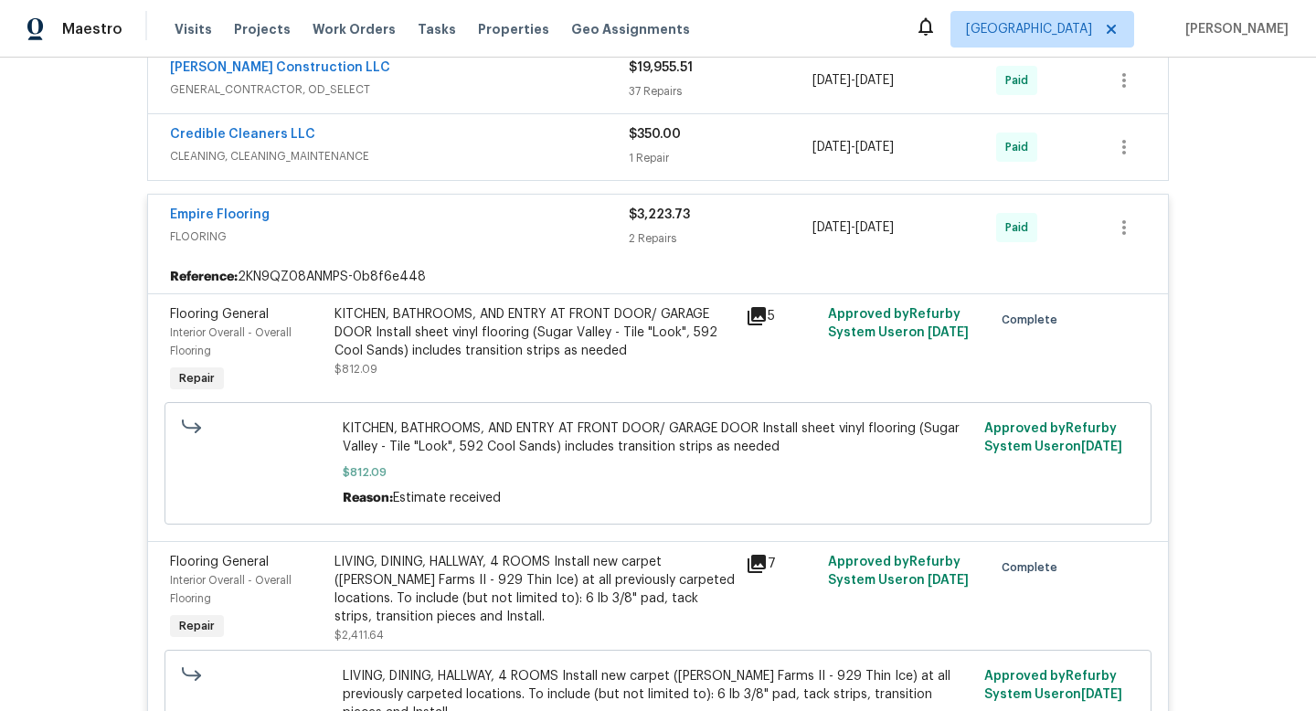
scroll to position [753, 0]
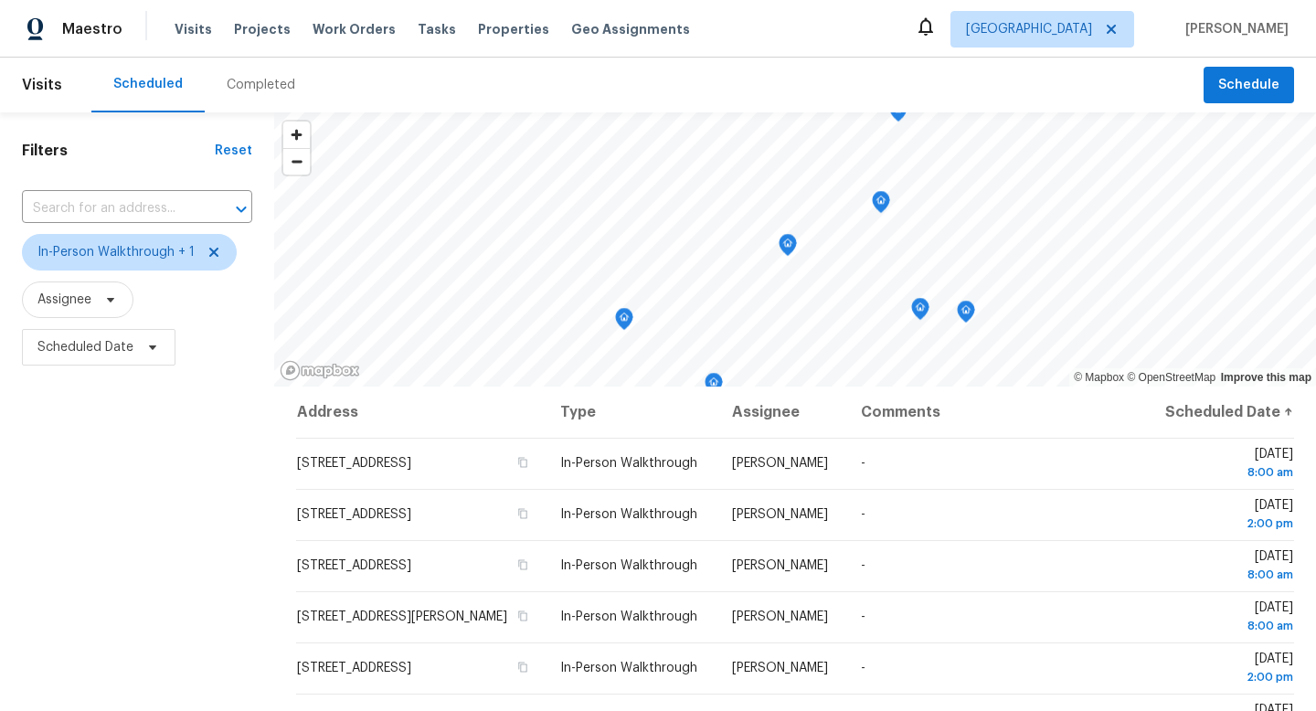
click at [111, 474] on div "Filters Reset ​ In-Person Walkthrough + 1 Assignee Scheduled Date" at bounding box center [137, 533] width 274 height 842
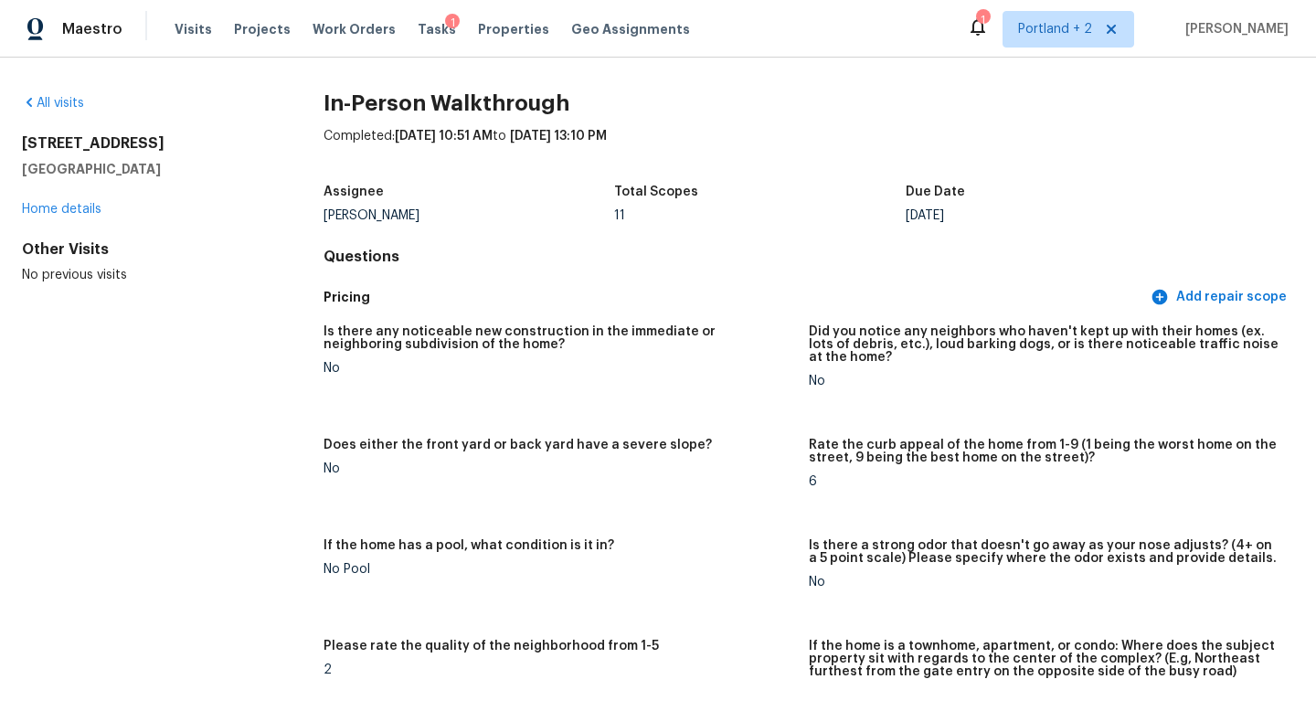
scroll to position [3583, 0]
